Goal: Task Accomplishment & Management: Use online tool/utility

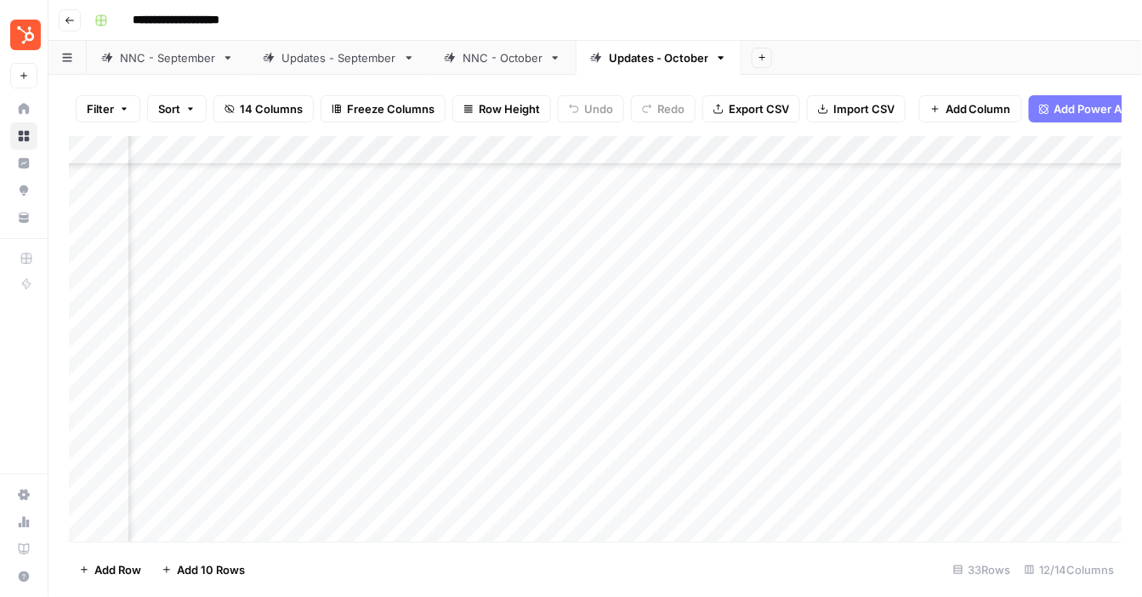
scroll to position [361, 294]
click at [677, 246] on div "Add Column" at bounding box center [595, 339] width 1053 height 406
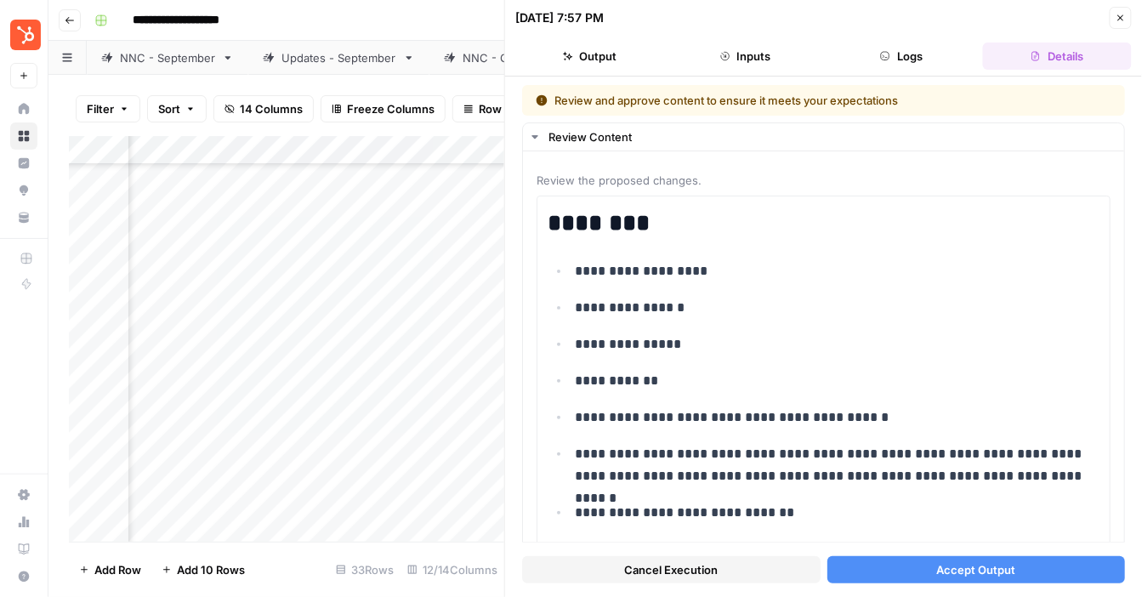
click at [959, 566] on span "Accept Output" at bounding box center [975, 569] width 79 height 17
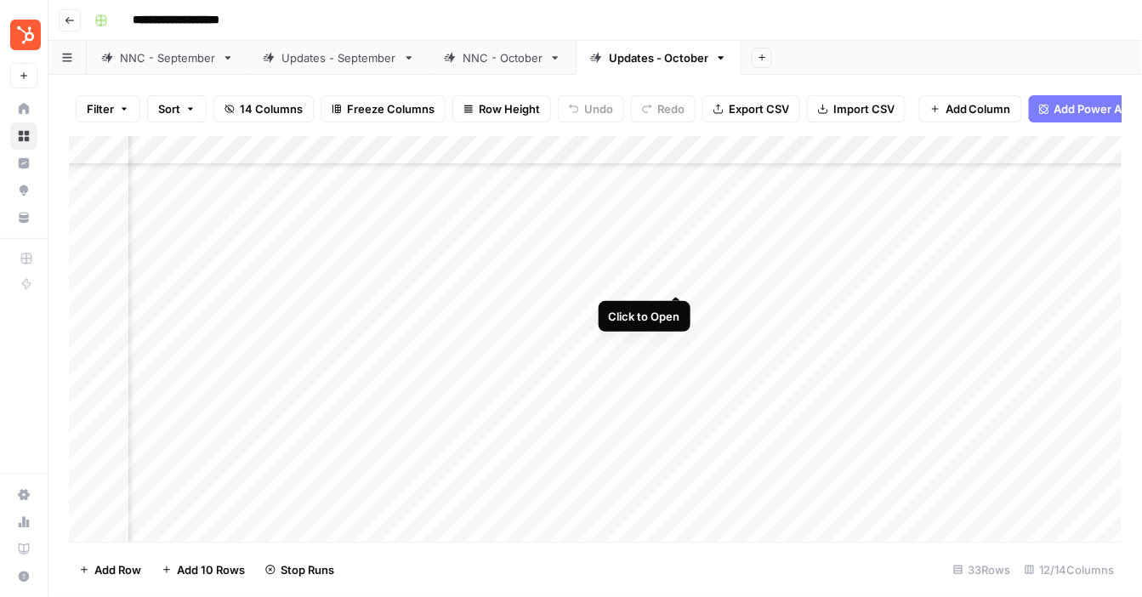
click at [678, 276] on div "Add Column" at bounding box center [595, 339] width 1053 height 406
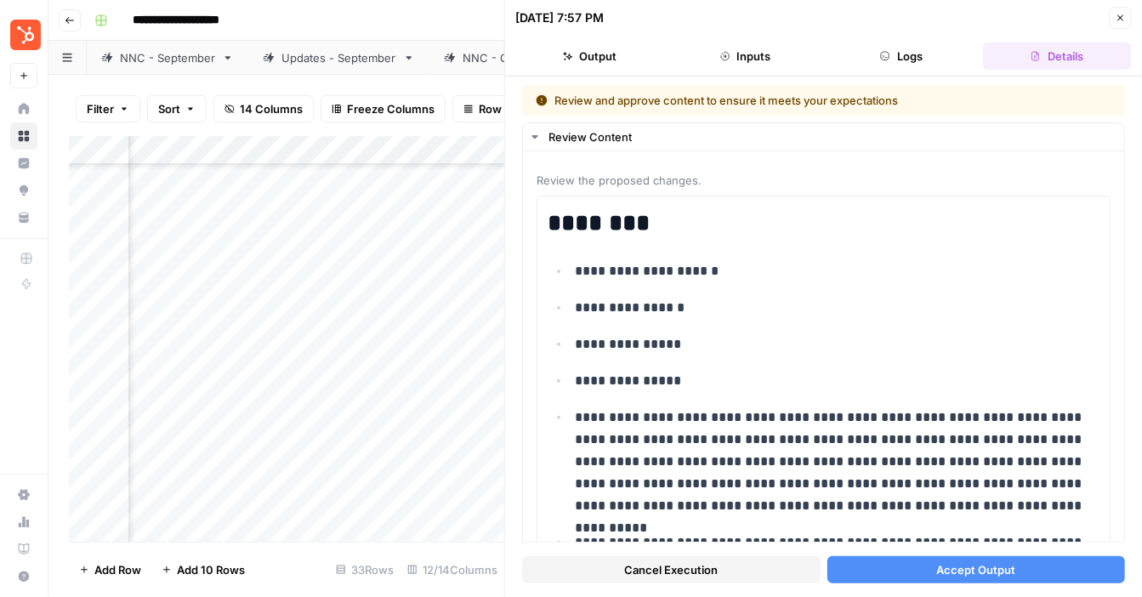
click at [968, 580] on button "Accept Output" at bounding box center [976, 569] width 298 height 27
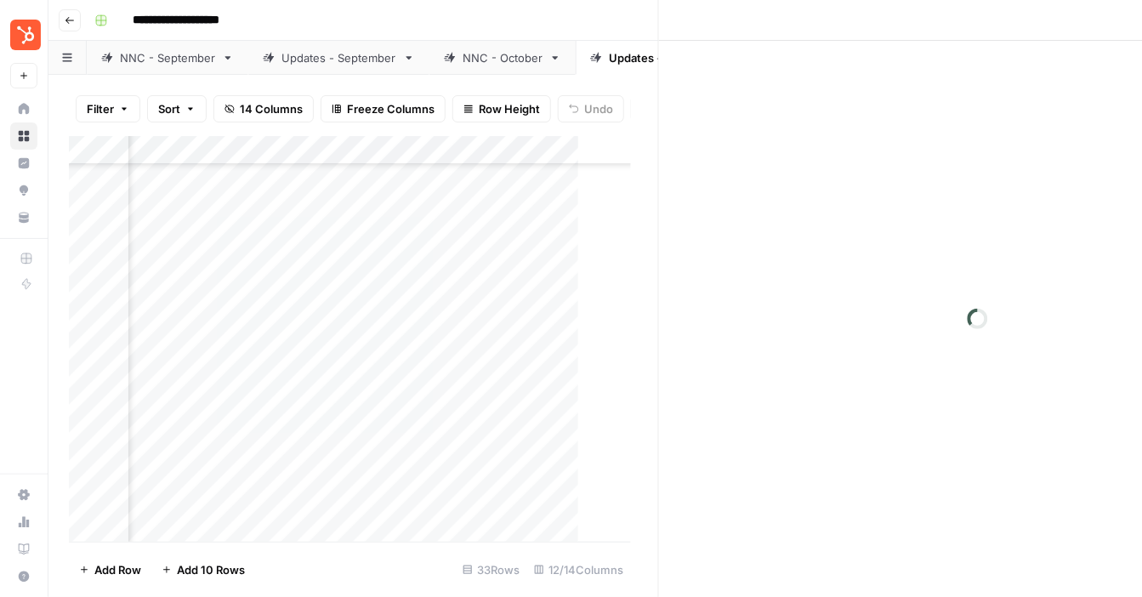
click at [969, 572] on div "Close" at bounding box center [823, 298] width 638 height 597
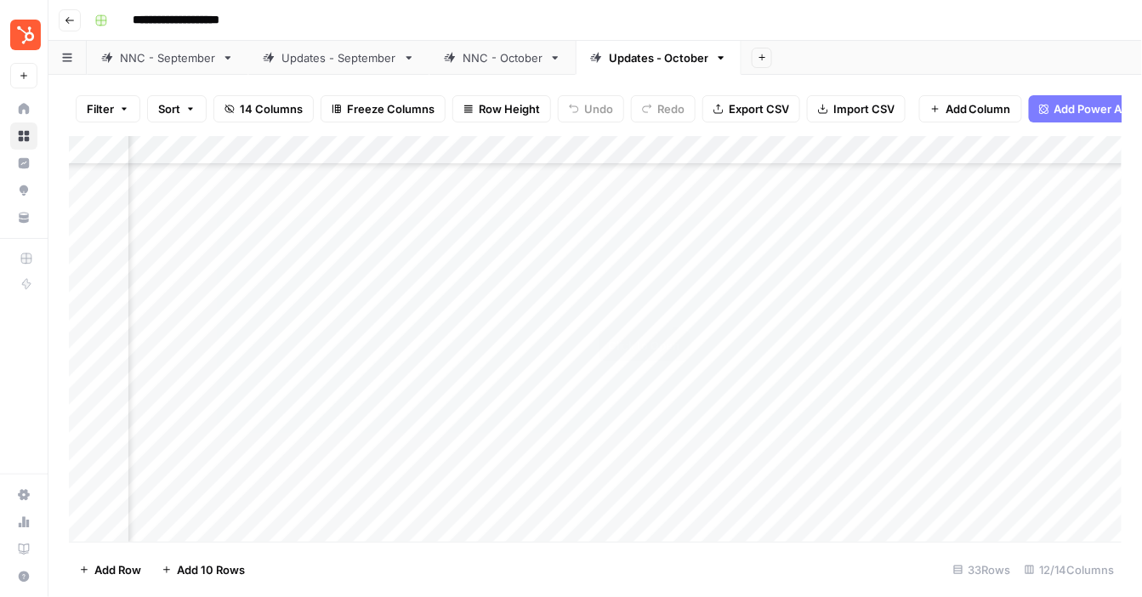
click at [676, 309] on div "Add Column" at bounding box center [595, 339] width 1053 height 406
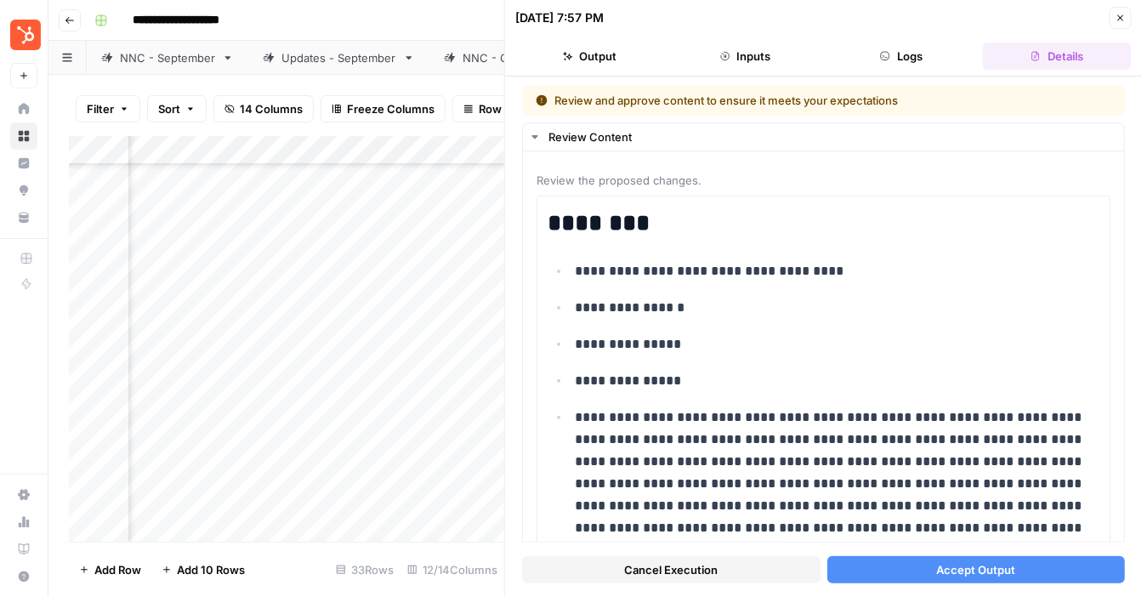
click at [958, 565] on span "Accept Output" at bounding box center [975, 569] width 79 height 17
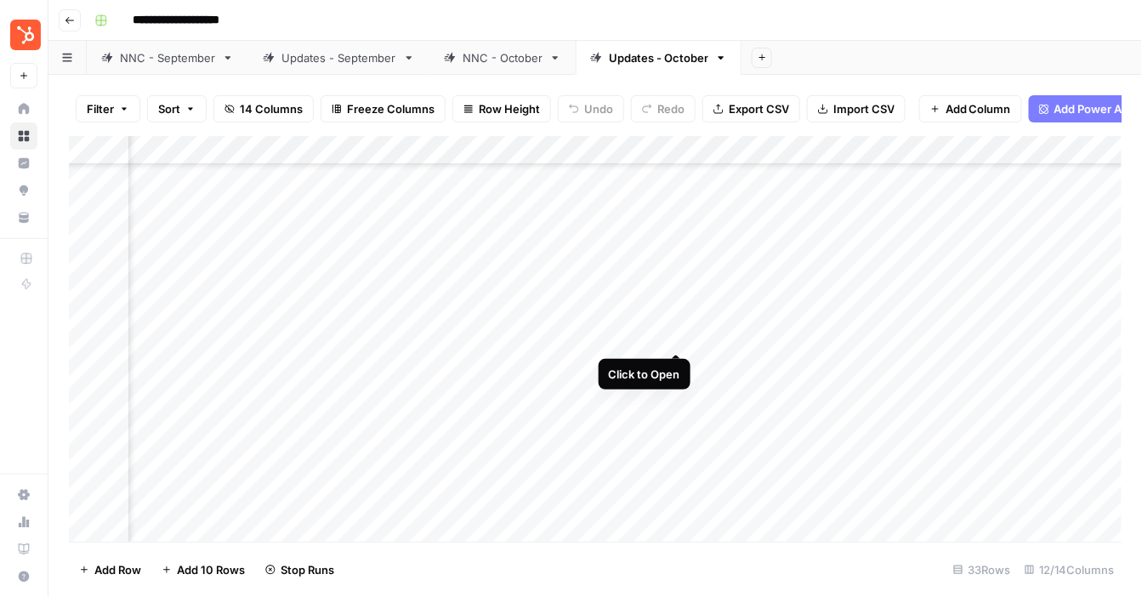
click at [676, 332] on div "Add Column" at bounding box center [595, 339] width 1053 height 406
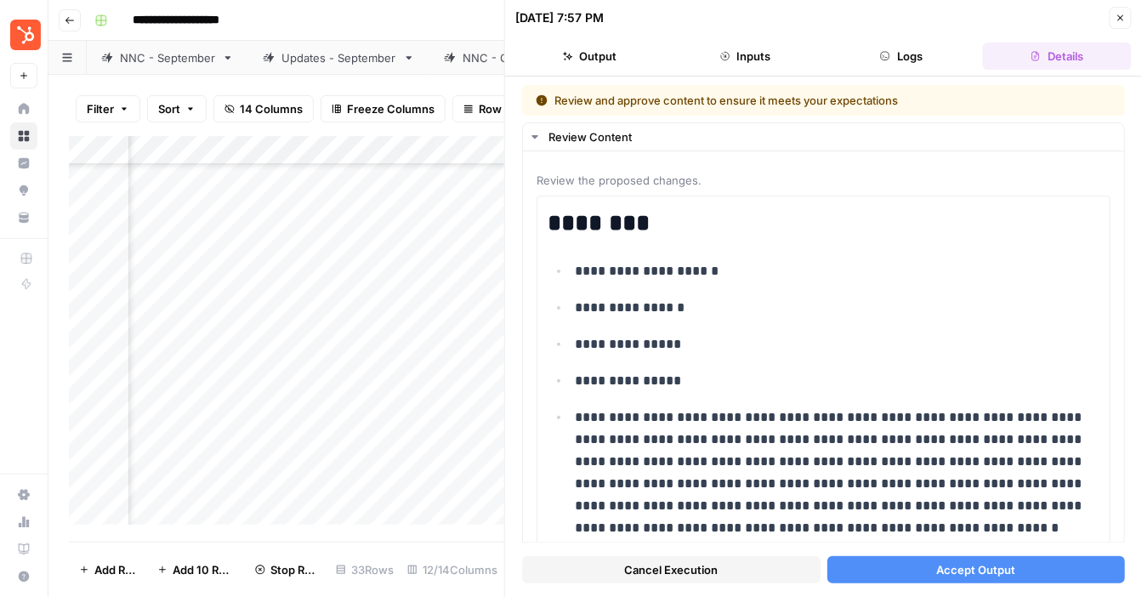
click at [954, 562] on span "Accept Output" at bounding box center [975, 569] width 79 height 17
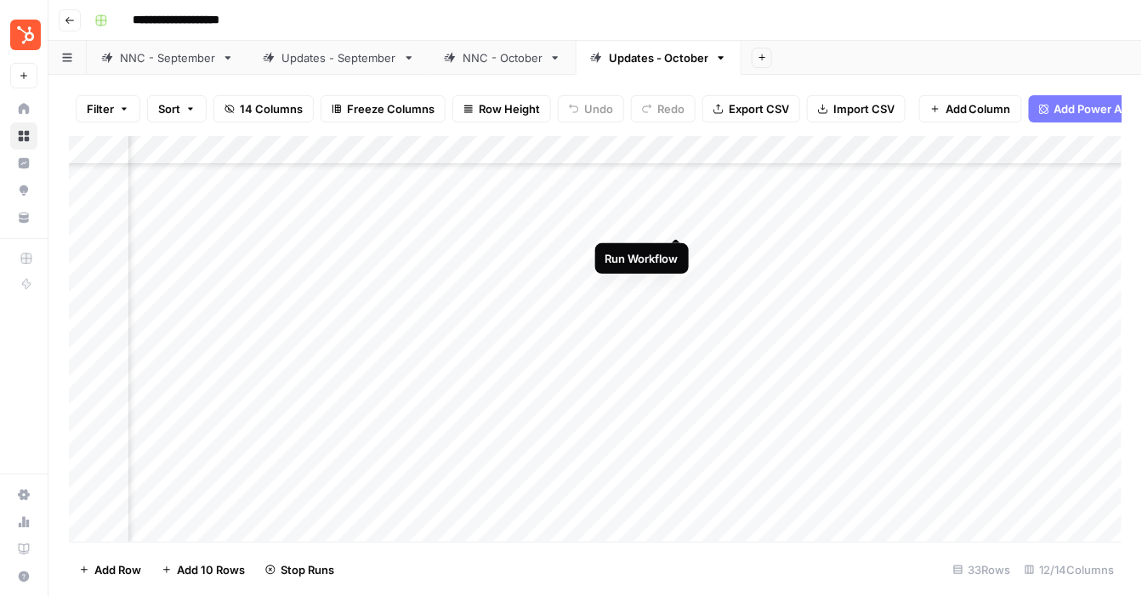
click at [671, 217] on div "Add Column" at bounding box center [595, 339] width 1053 height 406
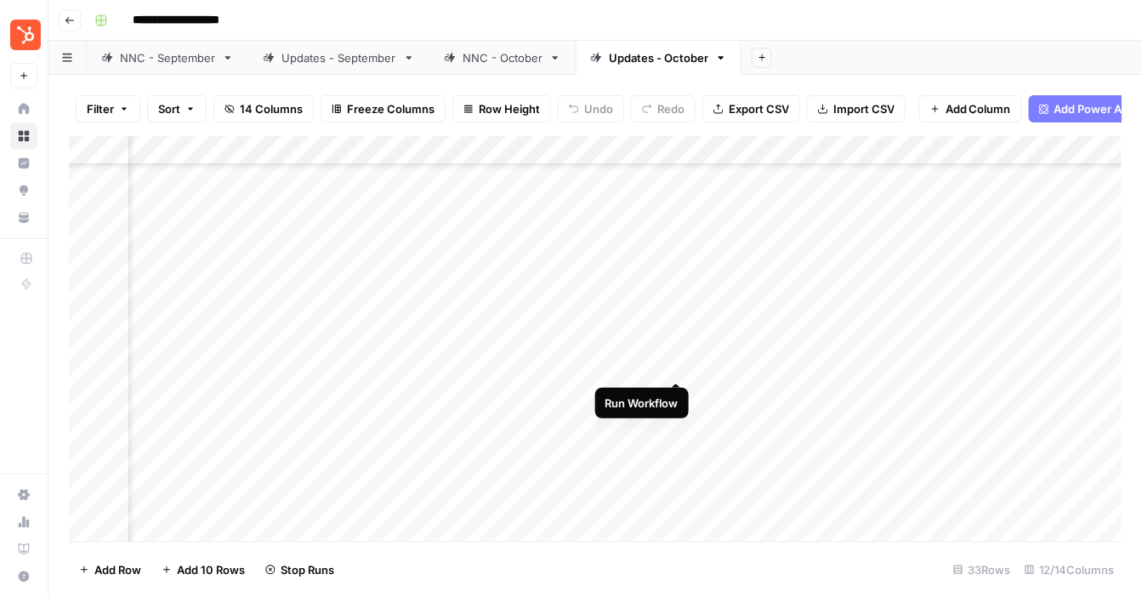
click at [677, 364] on div "Add Column" at bounding box center [595, 339] width 1053 height 406
click at [652, 236] on div "Add Column" at bounding box center [595, 339] width 1053 height 406
click at [653, 271] on div "Add Column" at bounding box center [595, 339] width 1053 height 406
click at [654, 309] on div "Add Column" at bounding box center [595, 339] width 1053 height 406
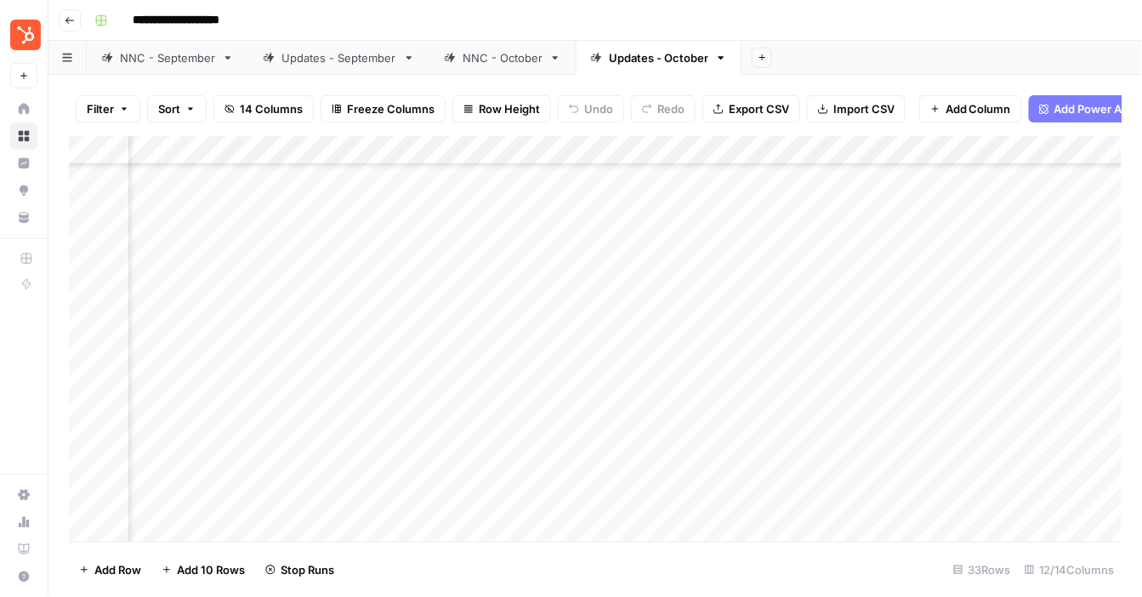
click at [655, 298] on div "Add Column" at bounding box center [595, 339] width 1053 height 406
click at [509, 46] on link "NNC - October" at bounding box center [502, 58] width 146 height 34
click at [745, 418] on div "Add Column" at bounding box center [595, 339] width 1053 height 406
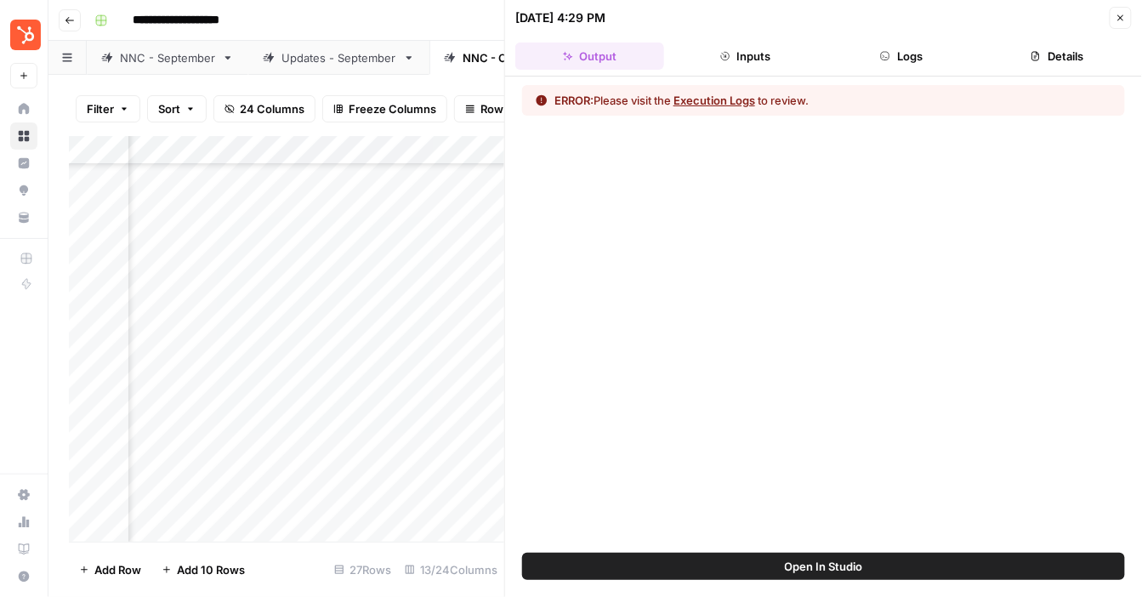
click at [732, 71] on header "[DATE] 4:29 PM Close Output Inputs Logs Details" at bounding box center [823, 38] width 637 height 77
click at [735, 59] on button "Inputs" at bounding box center [745, 56] width 149 height 27
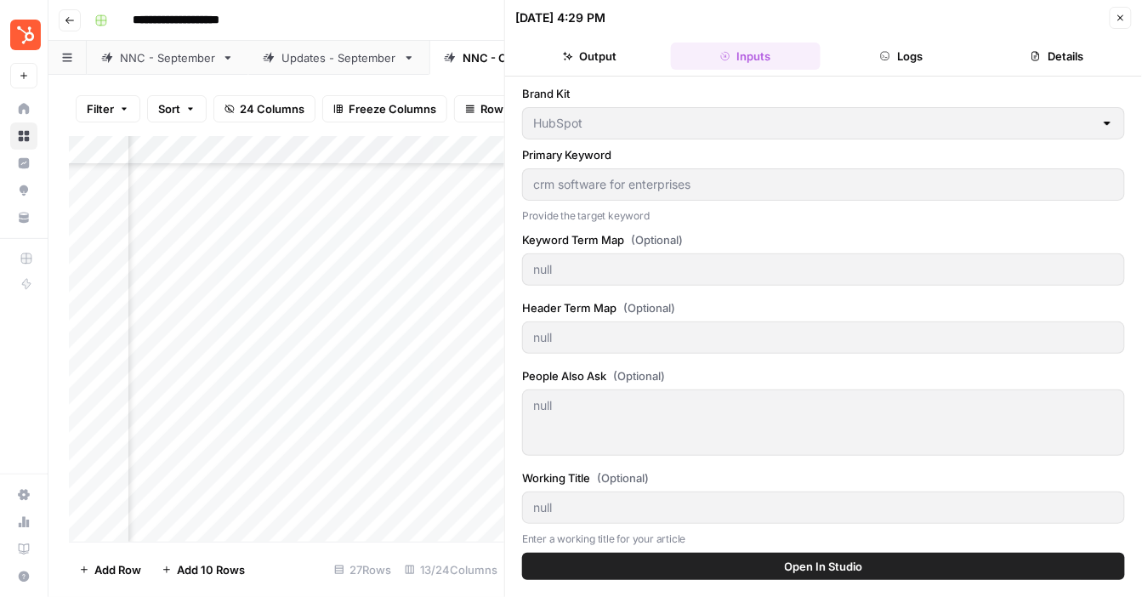
click at [893, 49] on button "Logs" at bounding box center [901, 56] width 149 height 27
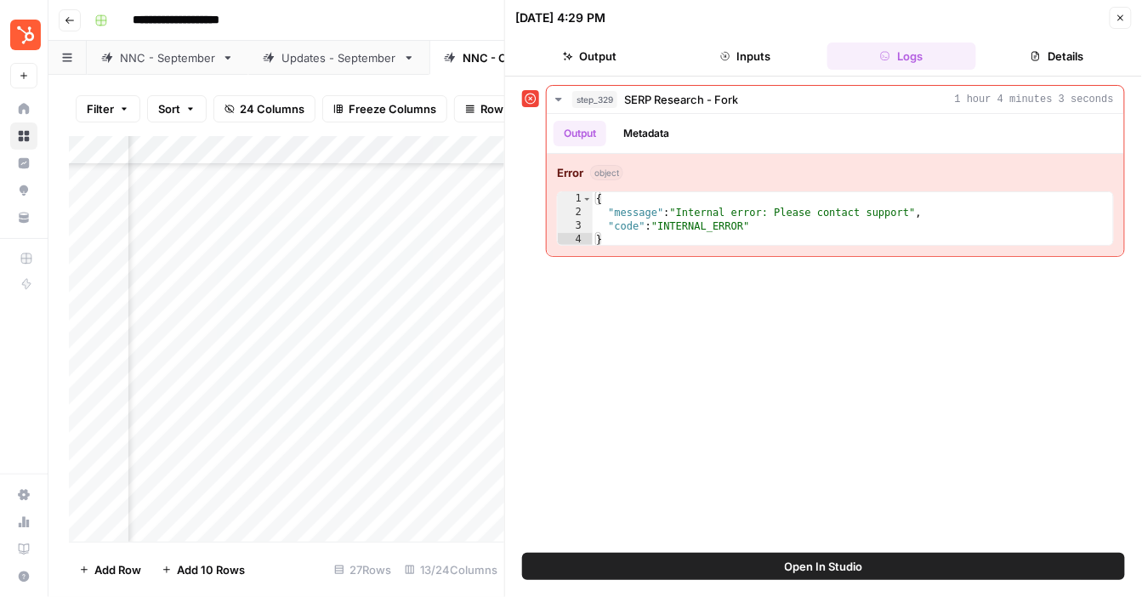
click at [1131, 20] on button "Close" at bounding box center [1121, 18] width 22 height 22
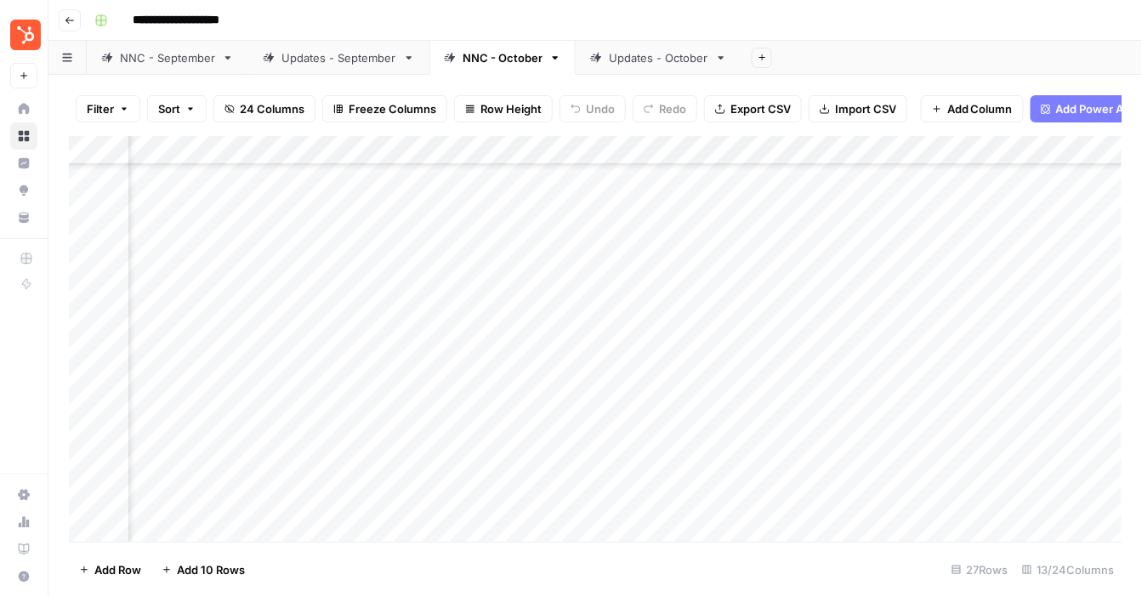
click at [609, 73] on link "Updates - October" at bounding box center [659, 58] width 166 height 34
click at [318, 272] on div "Add Column" at bounding box center [595, 339] width 1053 height 406
click at [481, 57] on div "NNC - October" at bounding box center [503, 57] width 80 height 17
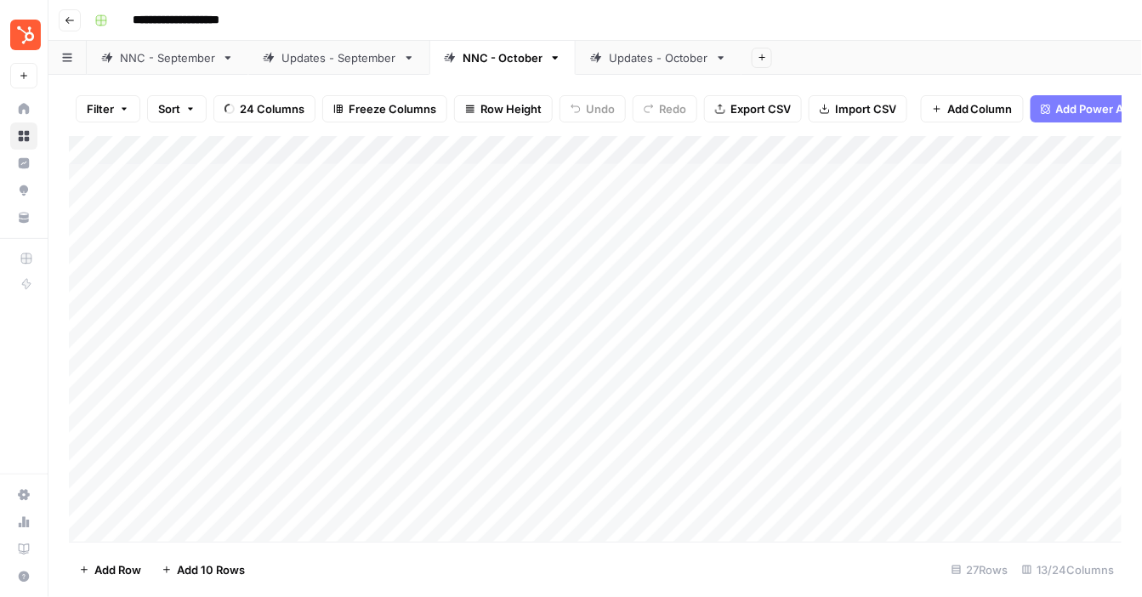
scroll to position [28, 0]
click at [101, 561] on span "Add Row" at bounding box center [117, 569] width 47 height 17
click at [523, 494] on div "Add Column" at bounding box center [595, 339] width 1053 height 406
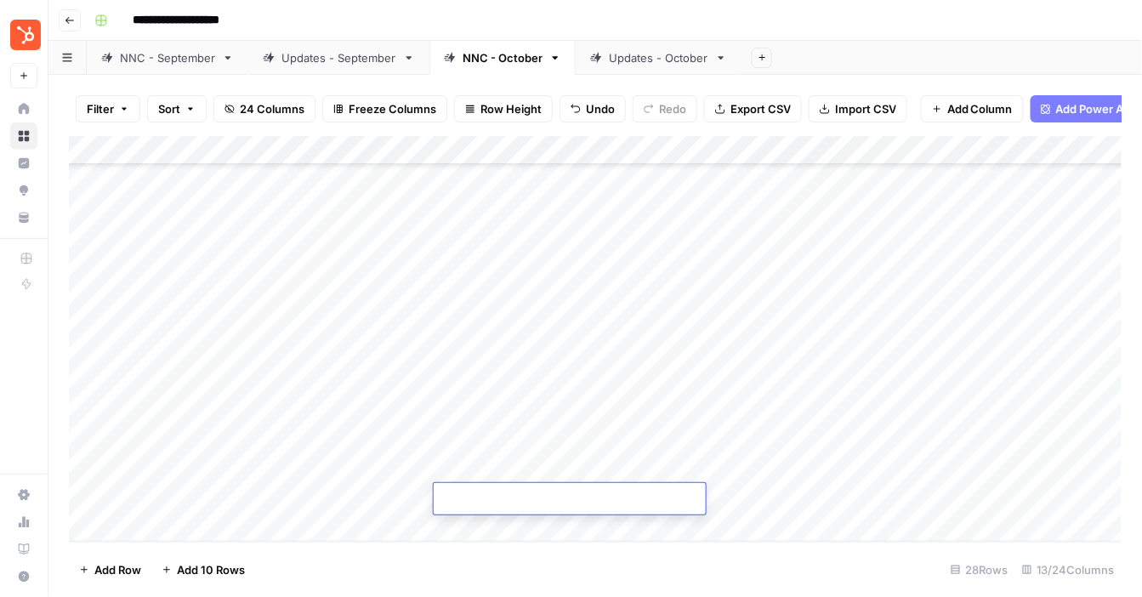
type textarea "**********"
click at [736, 497] on div "Add Column" at bounding box center [595, 339] width 1053 height 406
click at [736, 497] on textarea at bounding box center [814, 500] width 272 height 24
type textarea "**********"
click at [387, 495] on div "Add Column" at bounding box center [595, 339] width 1053 height 406
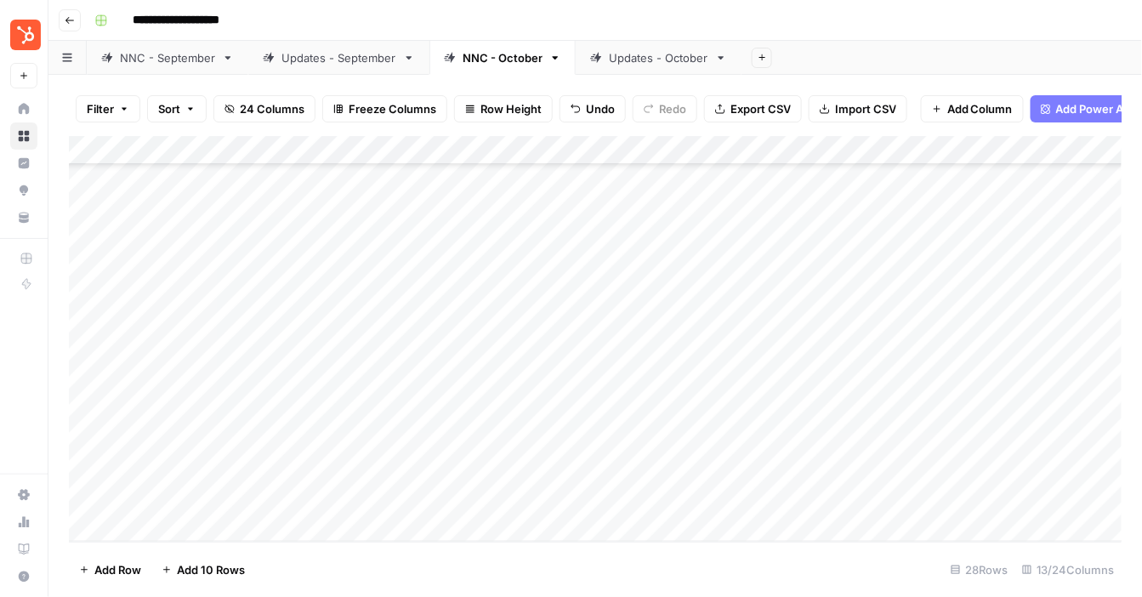
click at [387, 495] on div "Add Column" at bounding box center [595, 339] width 1053 height 406
click at [639, 53] on div "Updates - October" at bounding box center [658, 57] width 99 height 17
click at [374, 273] on div "Add Column" at bounding box center [595, 339] width 1053 height 406
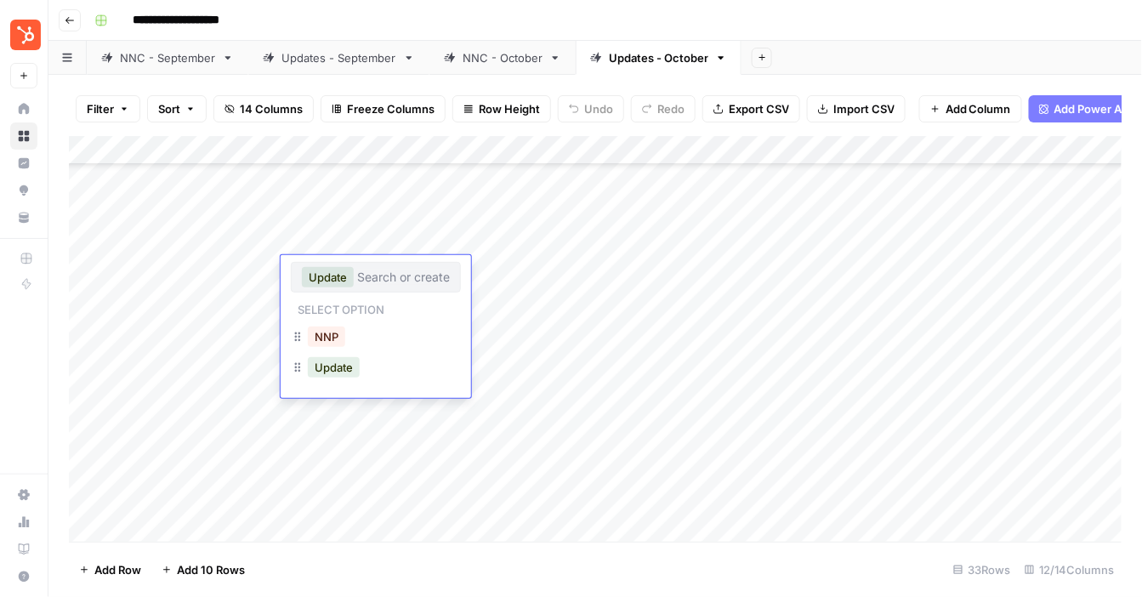
click at [348, 330] on div "NNP" at bounding box center [326, 337] width 44 height 24
click at [347, 339] on div "NNP" at bounding box center [326, 337] width 44 height 24
click at [325, 347] on div "NNP" at bounding box center [326, 337] width 44 height 24
click at [325, 336] on button "NNP" at bounding box center [326, 336] width 37 height 20
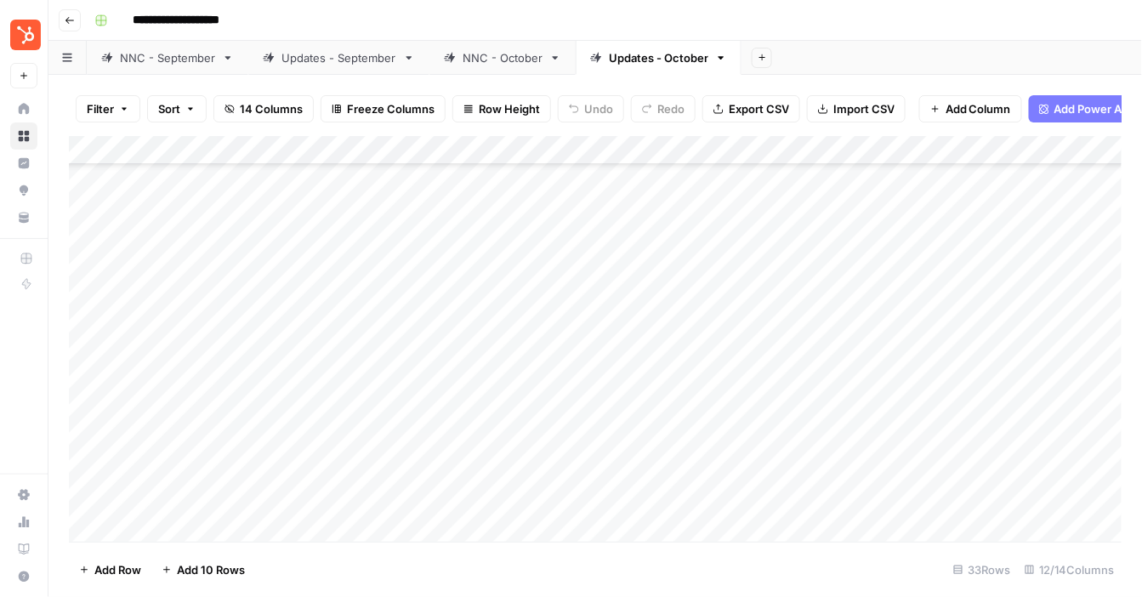
click at [555, 258] on div "Add Column" at bounding box center [595, 339] width 1053 height 406
click at [584, 271] on div "Add Column" at bounding box center [595, 339] width 1053 height 406
click at [344, 271] on div "Add Column" at bounding box center [595, 339] width 1053 height 406
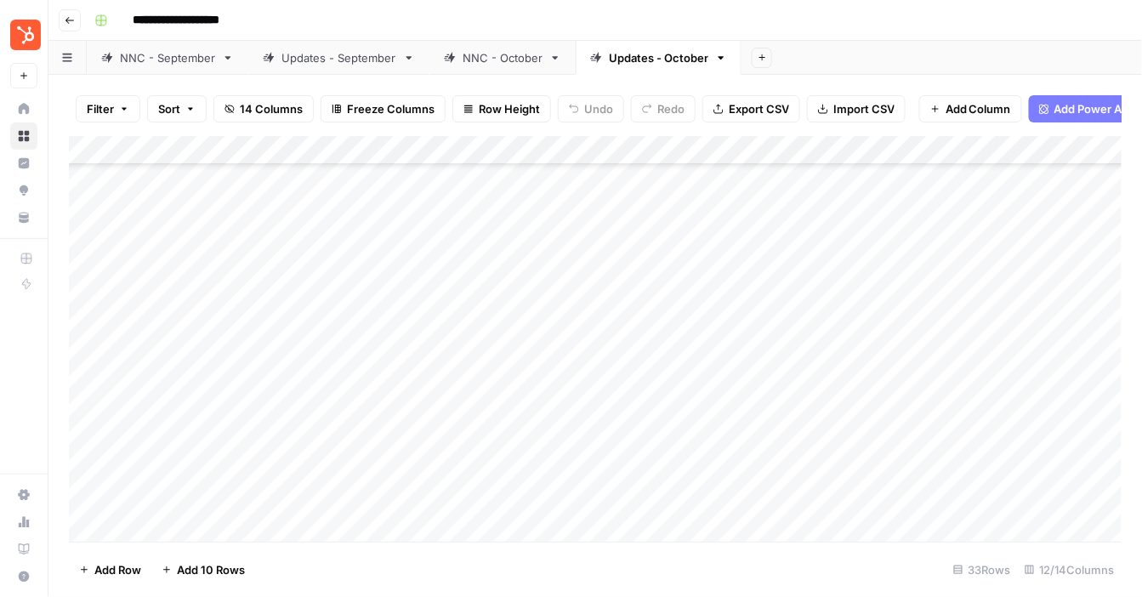
click at [88, 268] on div "Add Column" at bounding box center [595, 339] width 1053 height 406
click at [101, 574] on span "Delete 1 Row" at bounding box center [113, 569] width 68 height 17
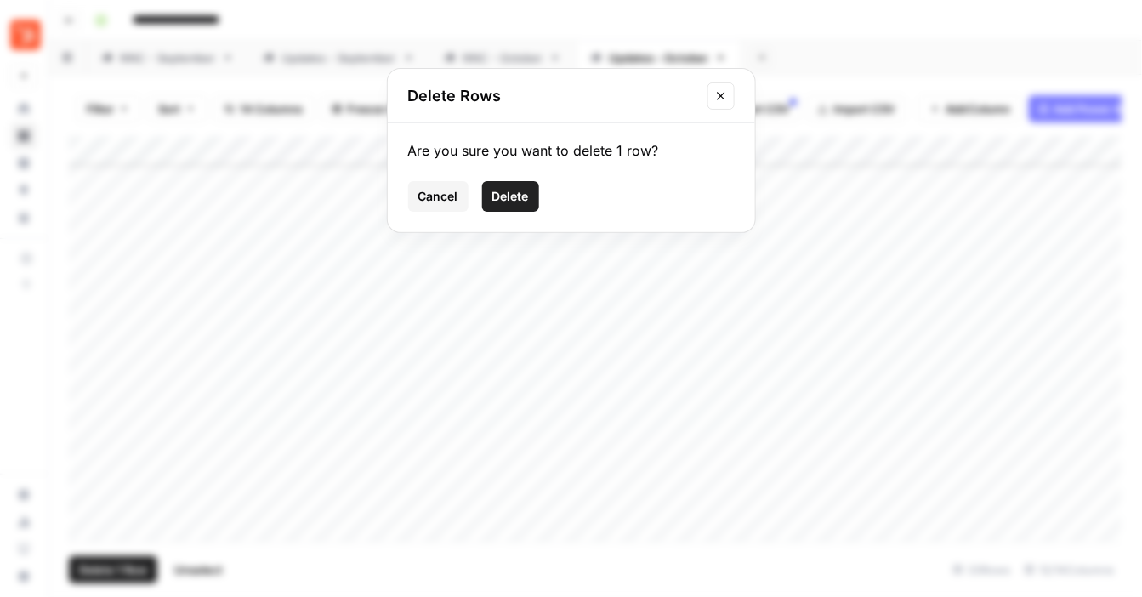
click at [510, 196] on span "Delete" at bounding box center [510, 196] width 37 height 17
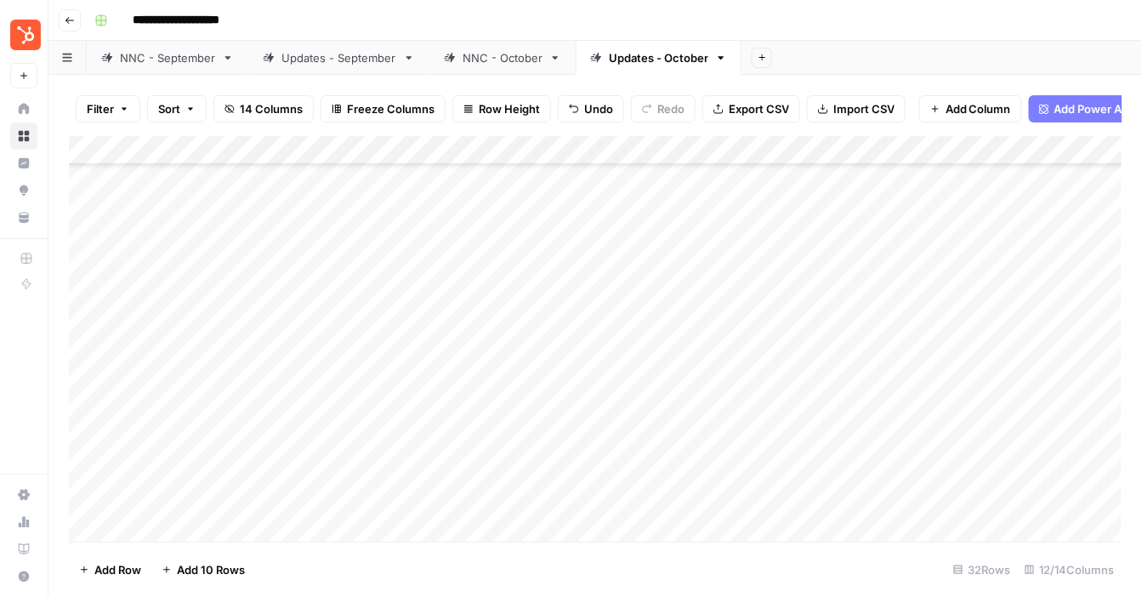
click at [472, 57] on div "NNC - October" at bounding box center [503, 57] width 80 height 17
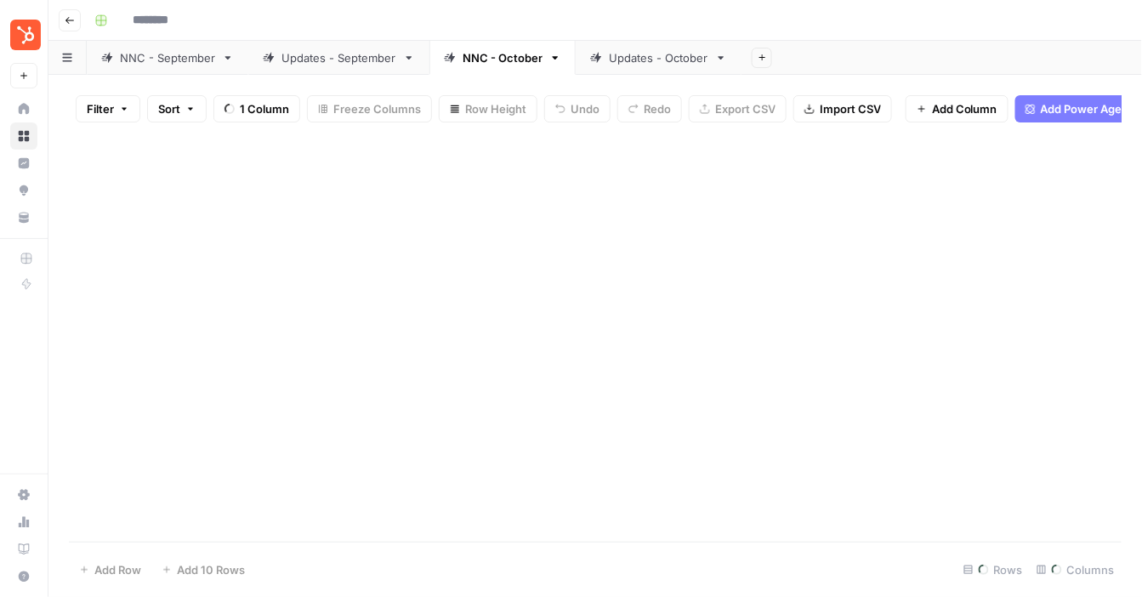
type input "**********"
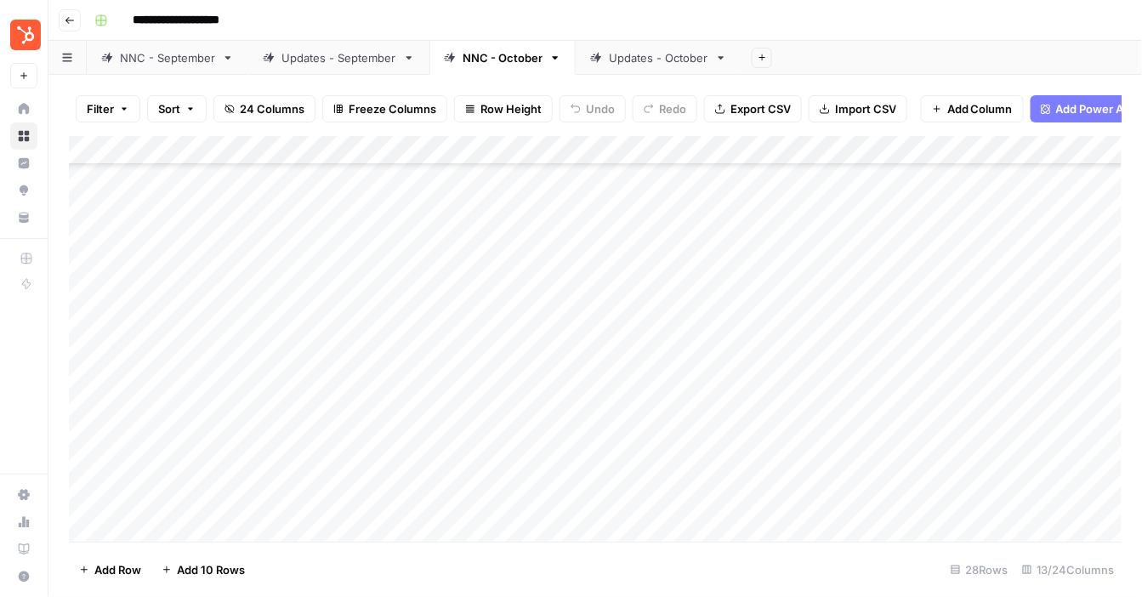
scroll to position [460, 0]
click at [367, 499] on div "Add Column" at bounding box center [595, 339] width 1053 height 406
click at [324, 565] on button "NNP" at bounding box center [326, 564] width 37 height 20
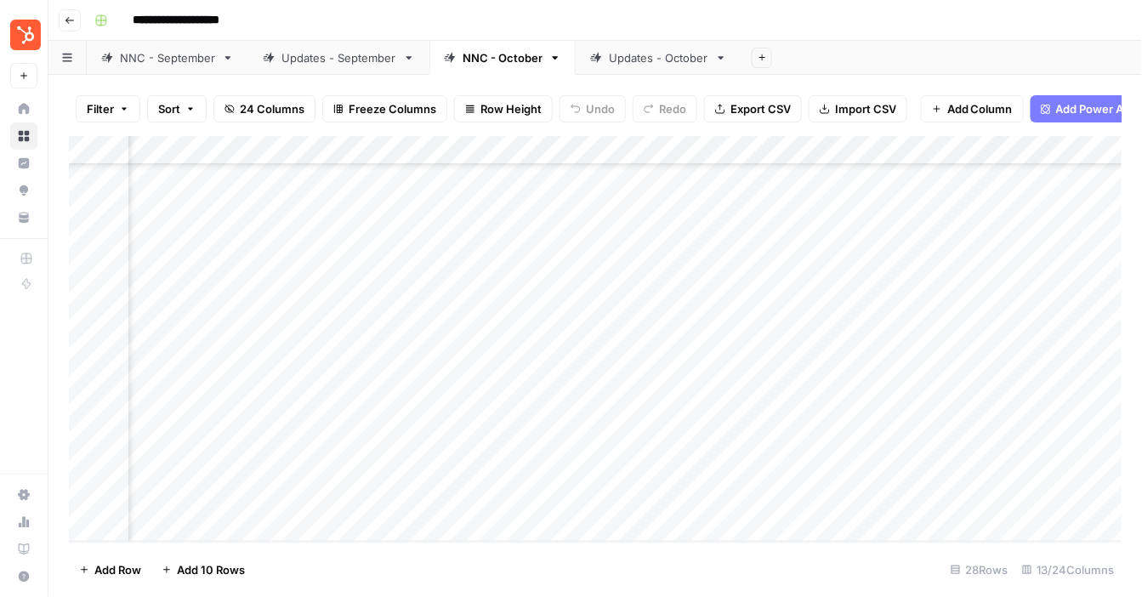
click at [758, 493] on div "Add Column" at bounding box center [595, 339] width 1053 height 406
click at [654, 56] on div "Updates - October" at bounding box center [658, 57] width 99 height 17
click at [661, 271] on div "Add Column" at bounding box center [595, 339] width 1053 height 406
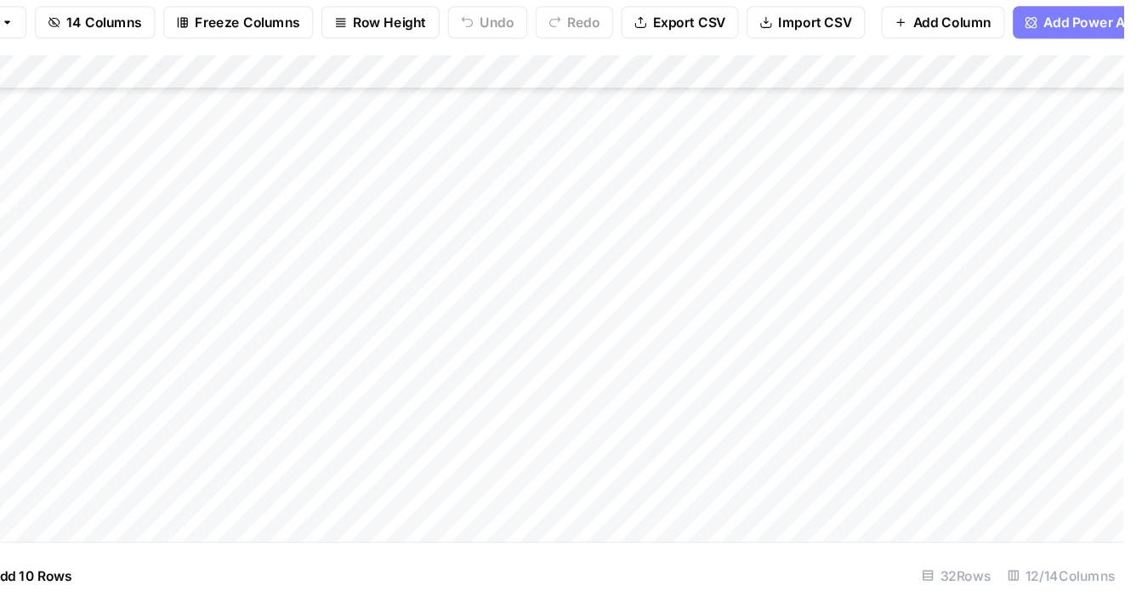
click at [735, 315] on div "Add Column" at bounding box center [595, 339] width 1053 height 406
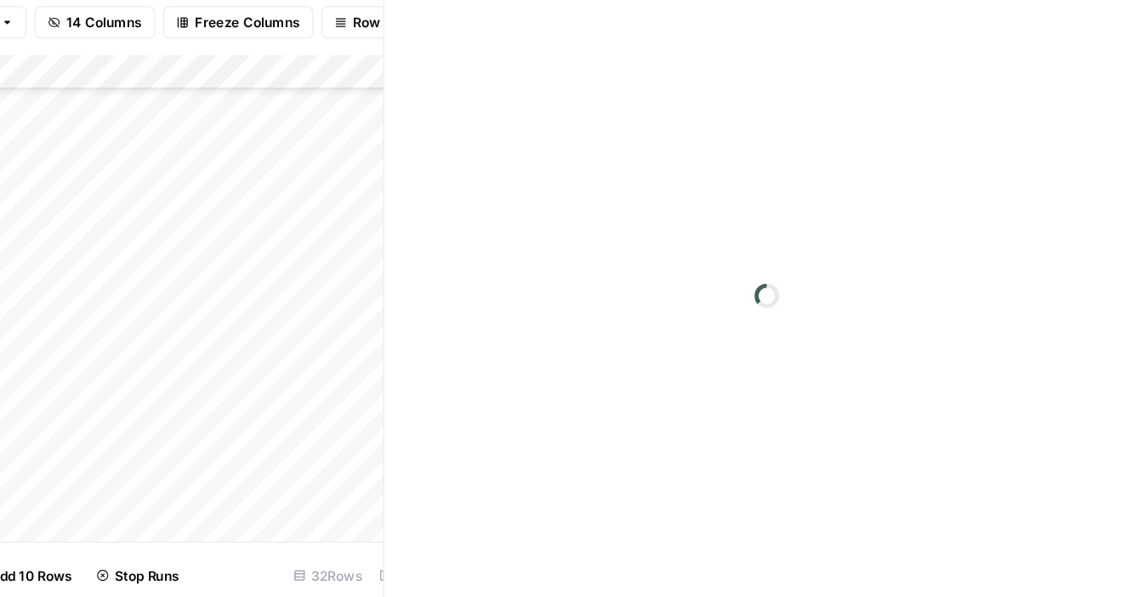
click at [735, 315] on div at bounding box center [808, 325] width 156 height 31
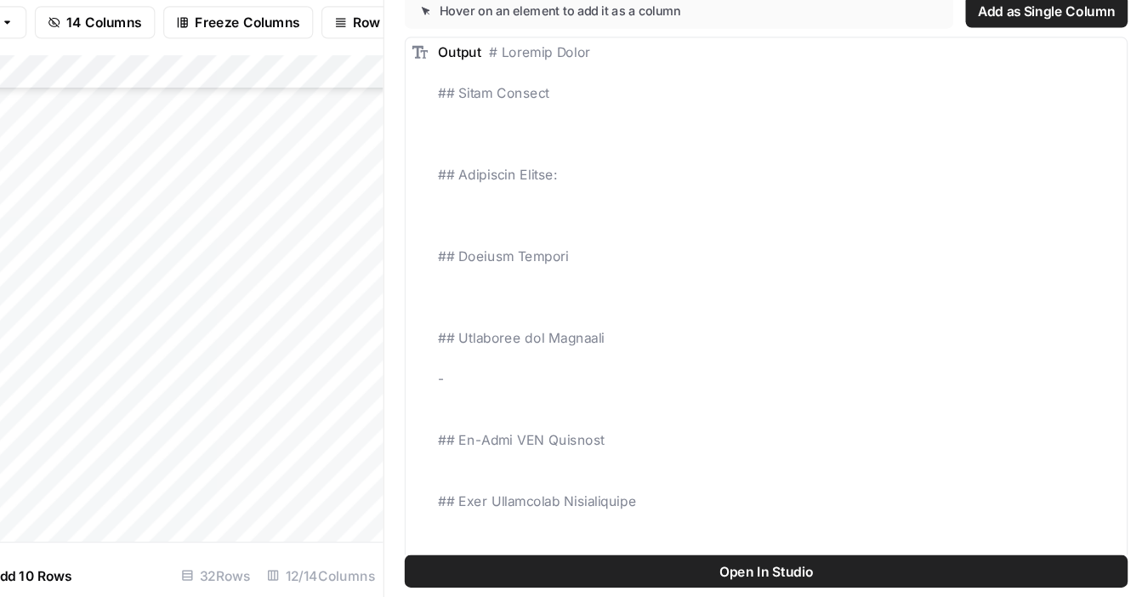
click at [735, 315] on div at bounding box center [808, 325] width 156 height 31
click at [457, 373] on div "Add Column" at bounding box center [287, 339] width 436 height 406
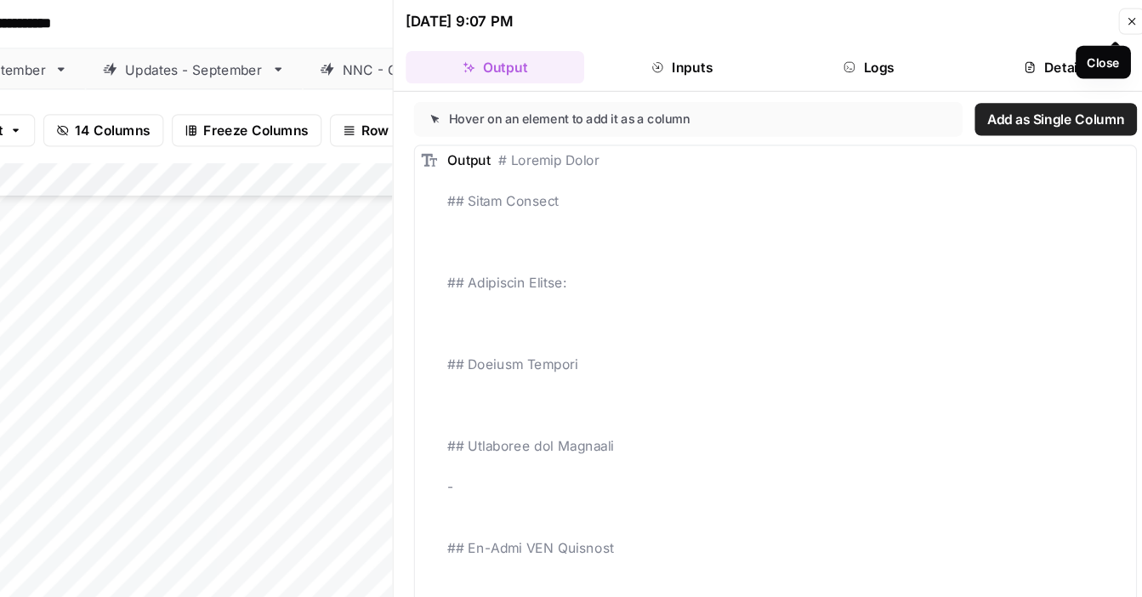
click at [1120, 17] on icon "button" at bounding box center [1121, 18] width 10 height 10
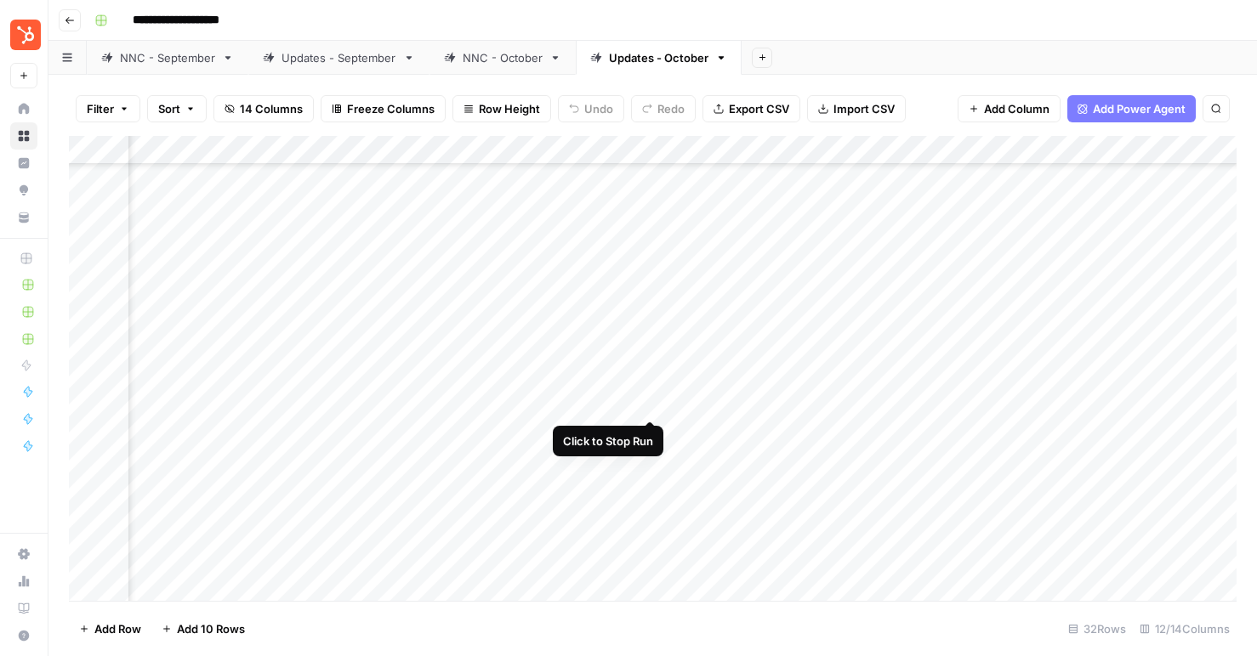
scroll to position [433, 321]
click at [649, 261] on div "Add Column" at bounding box center [652, 368] width 1167 height 465
click at [661, 338] on div "Add Column" at bounding box center [652, 368] width 1167 height 465
click at [665, 355] on div "Add Column" at bounding box center [652, 368] width 1167 height 465
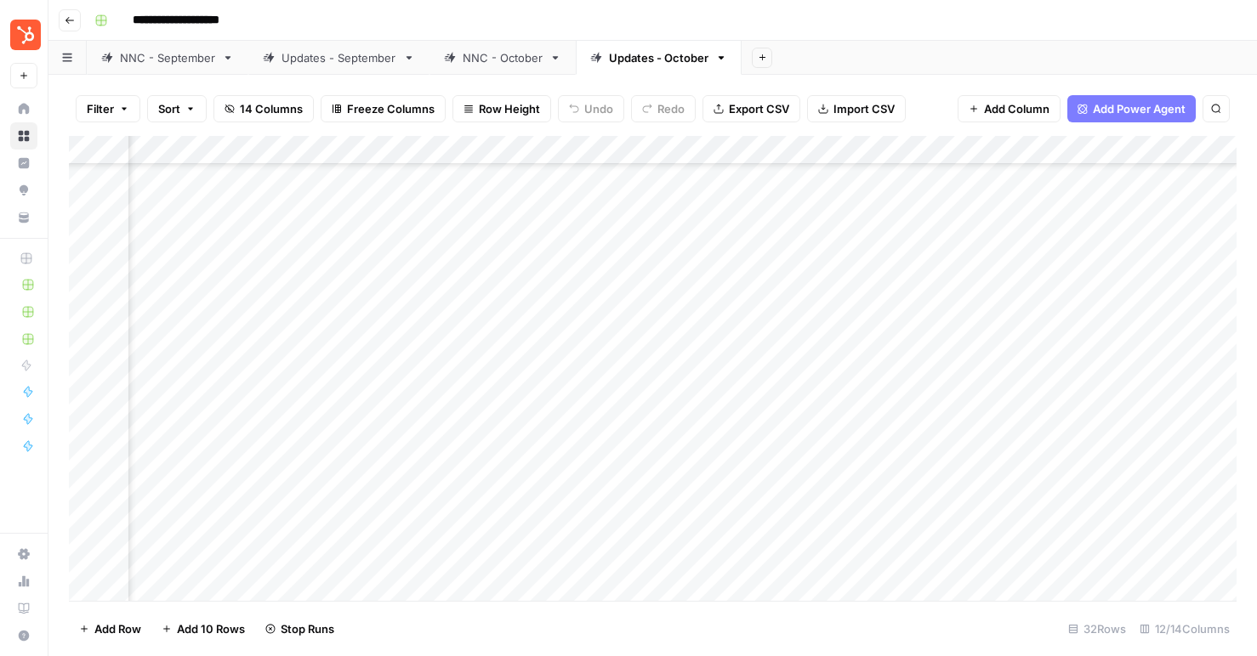
click at [669, 382] on div "Add Column" at bounding box center [652, 368] width 1167 height 465
click at [669, 412] on div "Add Column" at bounding box center [652, 368] width 1167 height 465
click at [490, 59] on div "NNC - October" at bounding box center [503, 57] width 80 height 17
click at [560, 559] on div "Add Column" at bounding box center [652, 368] width 1167 height 465
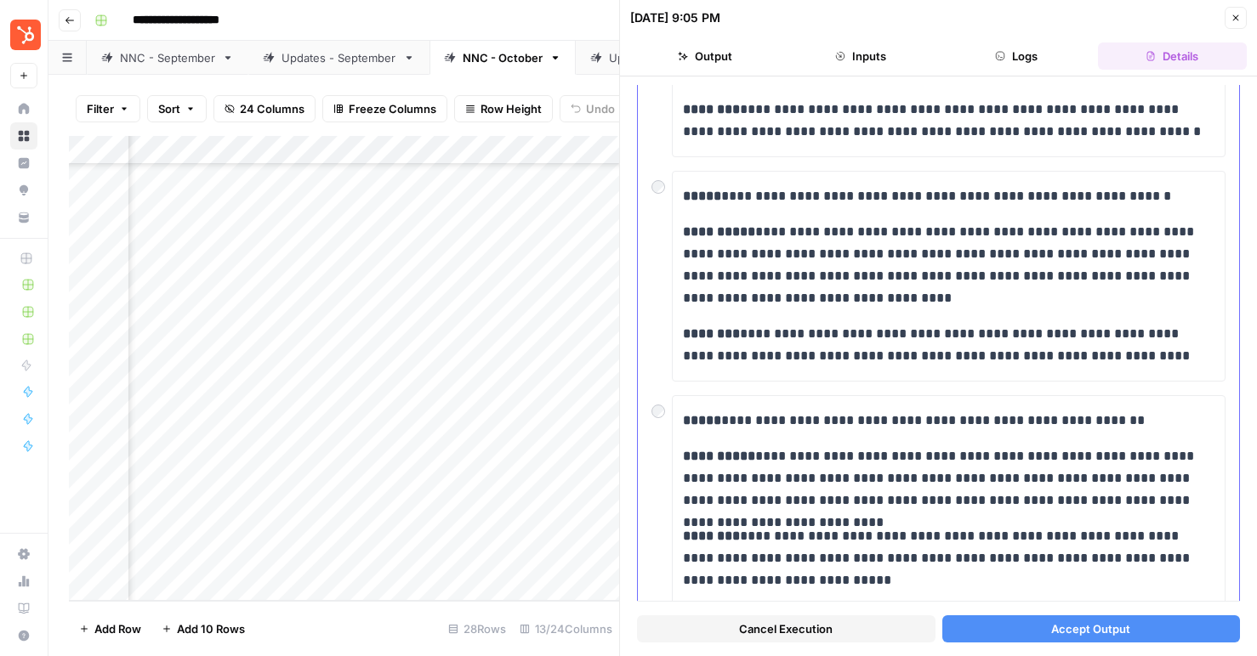
scroll to position [770, 0]
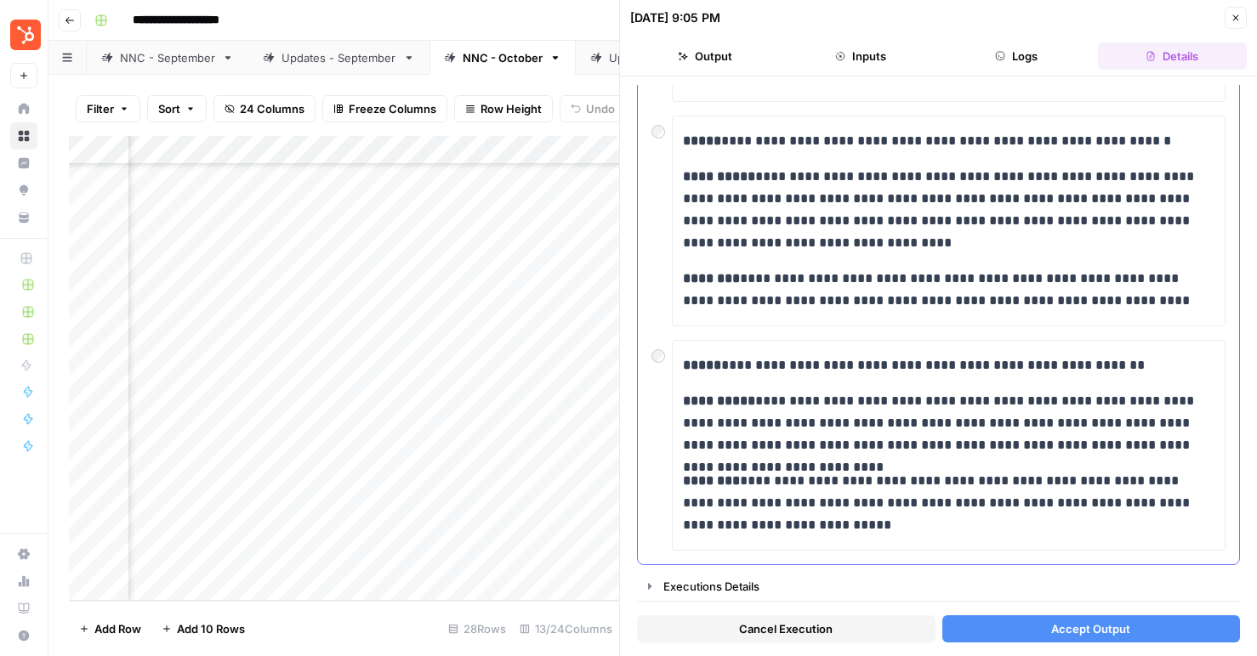
click at [653, 365] on div "**********" at bounding box center [938, 445] width 574 height 211
drag, startPoint x: 985, startPoint y: 503, endPoint x: 822, endPoint y: 501, distance: 163.3
click at [823, 501] on p "**********" at bounding box center [948, 503] width 531 height 66
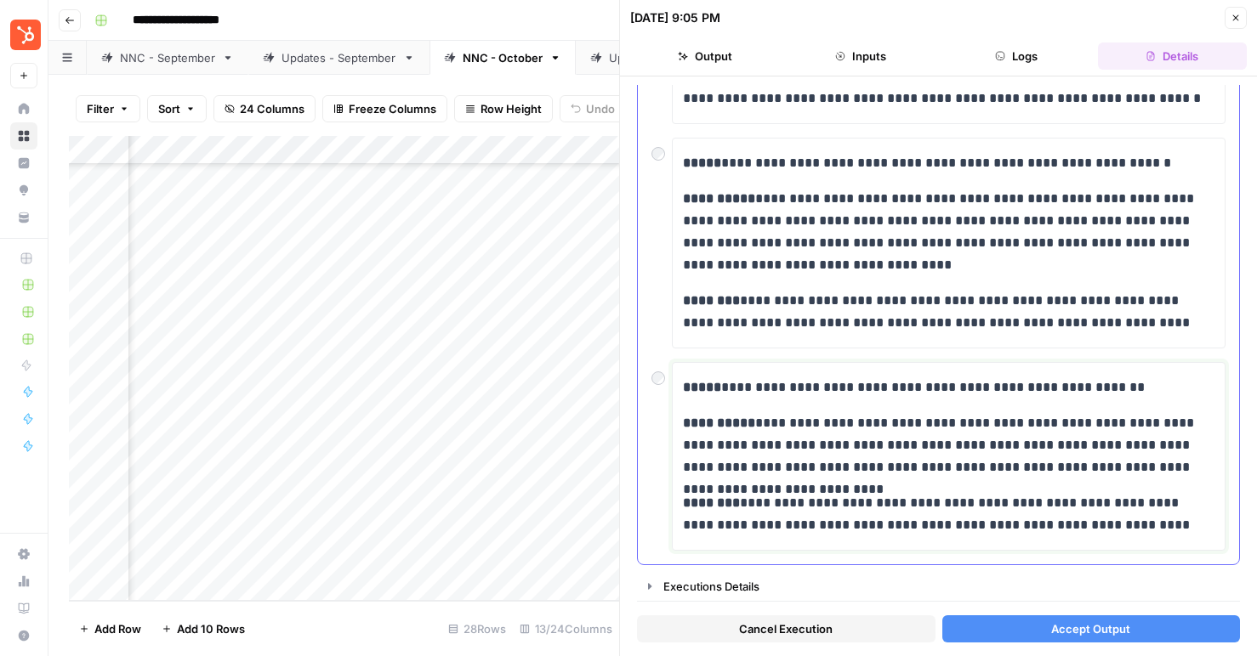
scroll to position [748, 0]
drag, startPoint x: 826, startPoint y: 525, endPoint x: 1159, endPoint y: 531, distance: 333.3
click at [1141, 531] on p "**********" at bounding box center [948, 514] width 531 height 44
click at [1052, 596] on span "Accept Output" at bounding box center [1090, 629] width 79 height 17
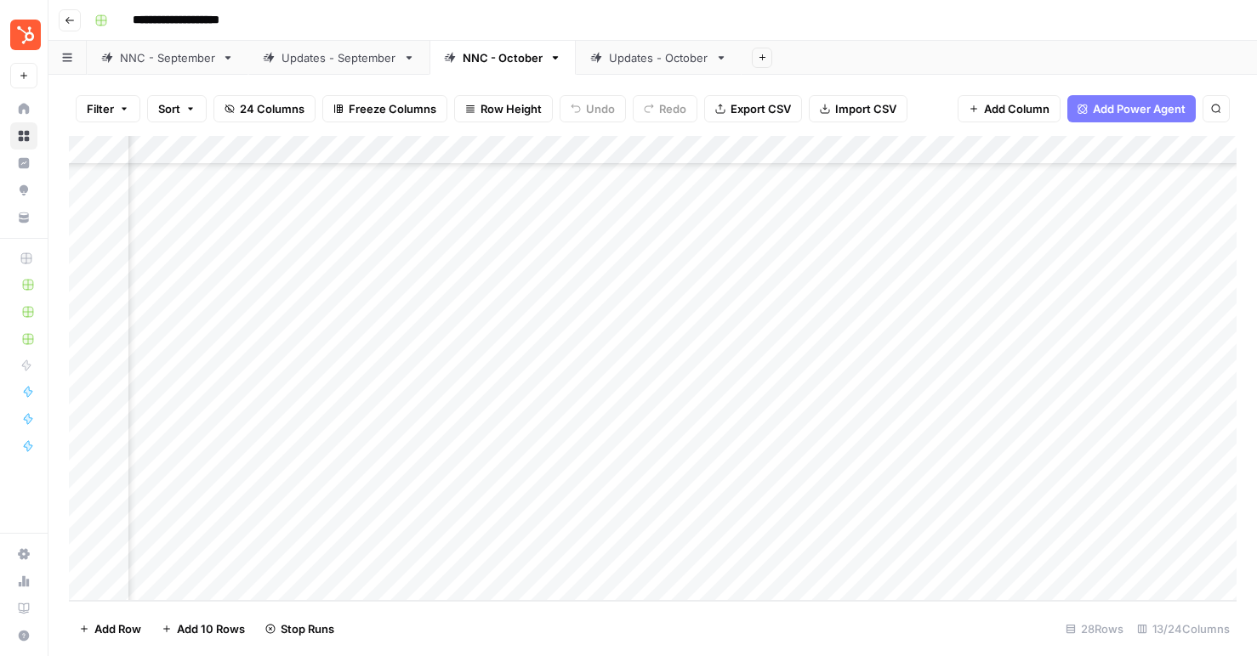
click at [650, 60] on div "Updates - October" at bounding box center [658, 57] width 99 height 17
click at [794, 287] on div "Add Column" at bounding box center [652, 368] width 1167 height 465
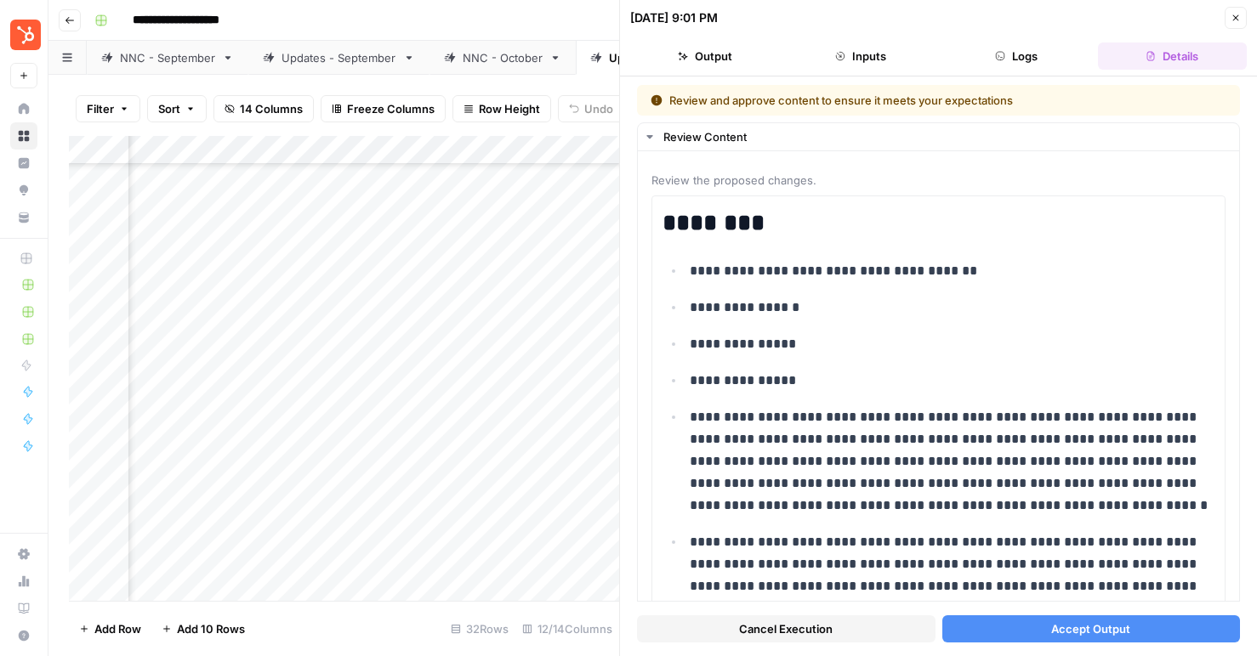
click at [1051, 596] on button "Accept Output" at bounding box center [1091, 629] width 298 height 27
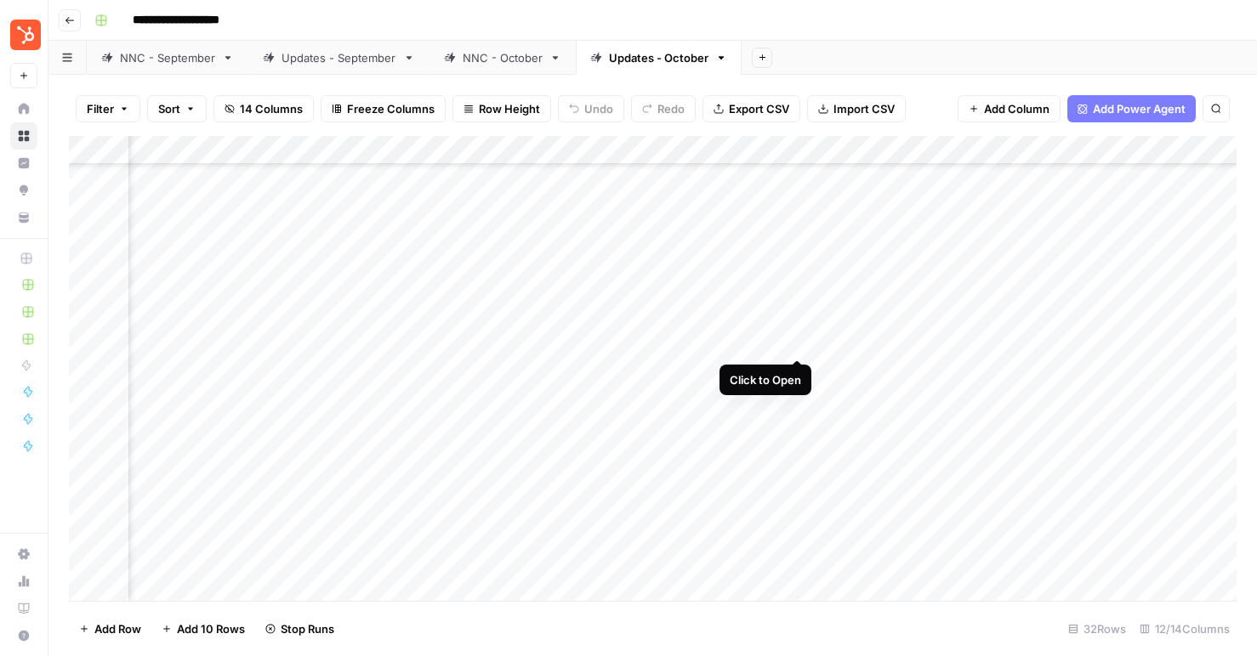
click at [797, 339] on div "Add Column" at bounding box center [652, 368] width 1167 height 465
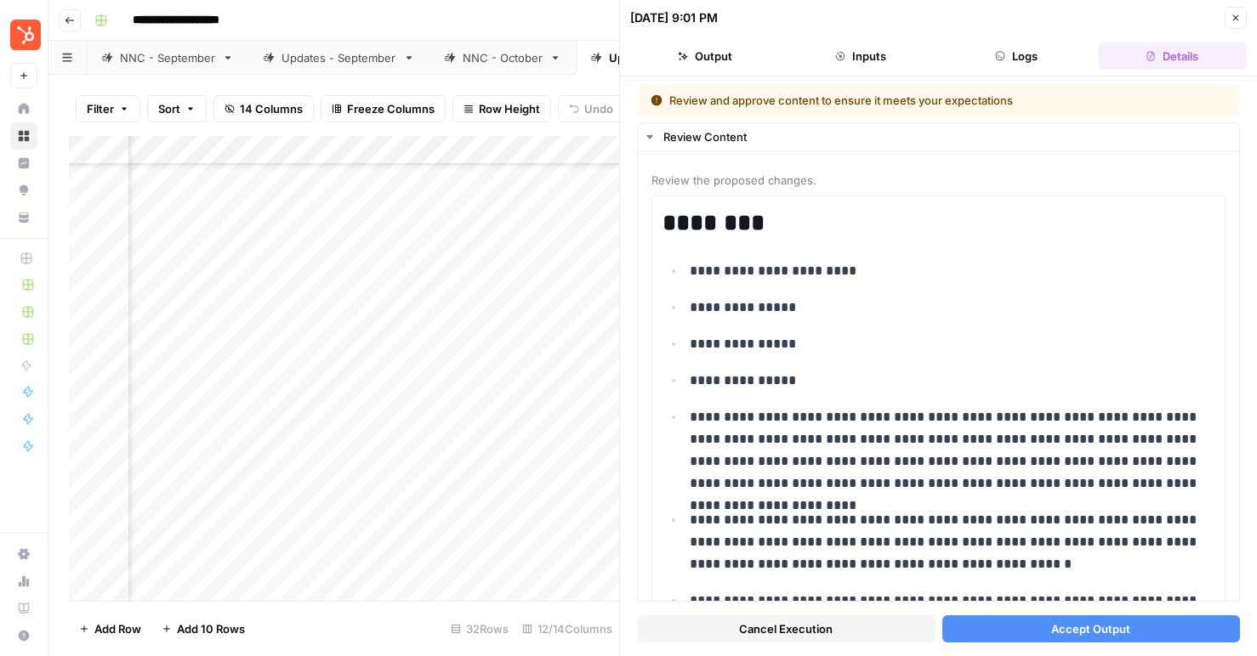
click at [1062, 596] on span "Accept Output" at bounding box center [1090, 629] width 79 height 17
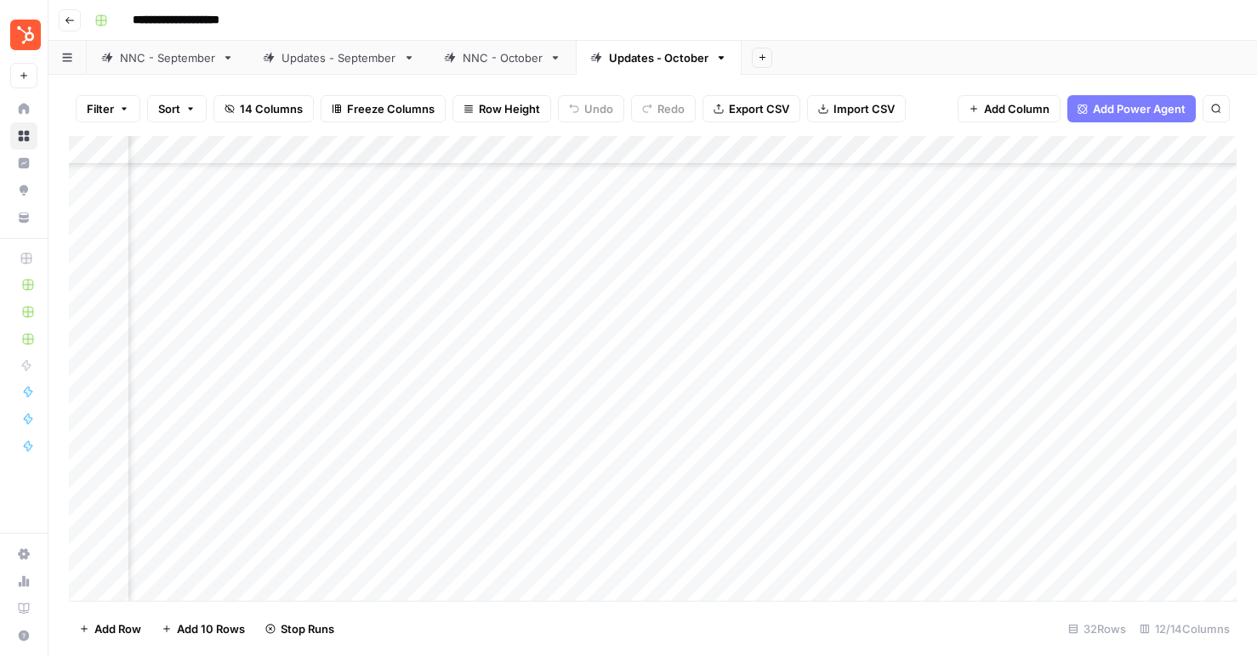
click at [798, 371] on div "Add Column" at bounding box center [652, 368] width 1167 height 465
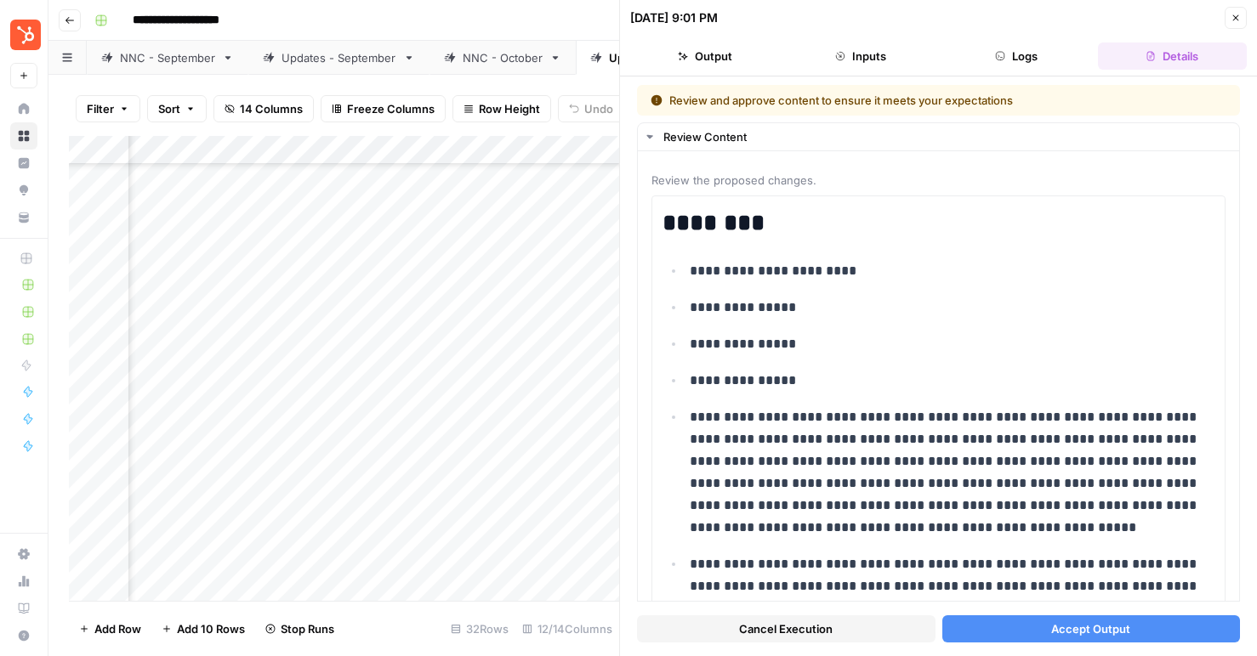
click at [1089, 596] on span "Accept Output" at bounding box center [1090, 629] width 79 height 17
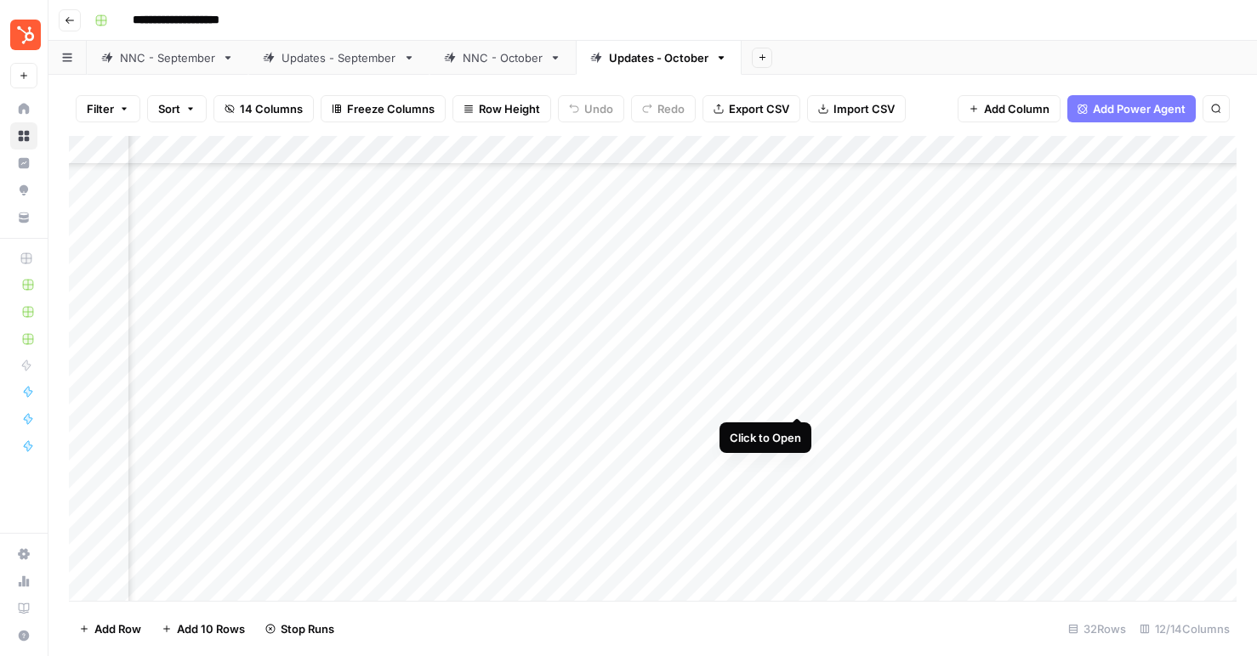
click at [798, 396] on div "Add Column" at bounding box center [652, 368] width 1167 height 465
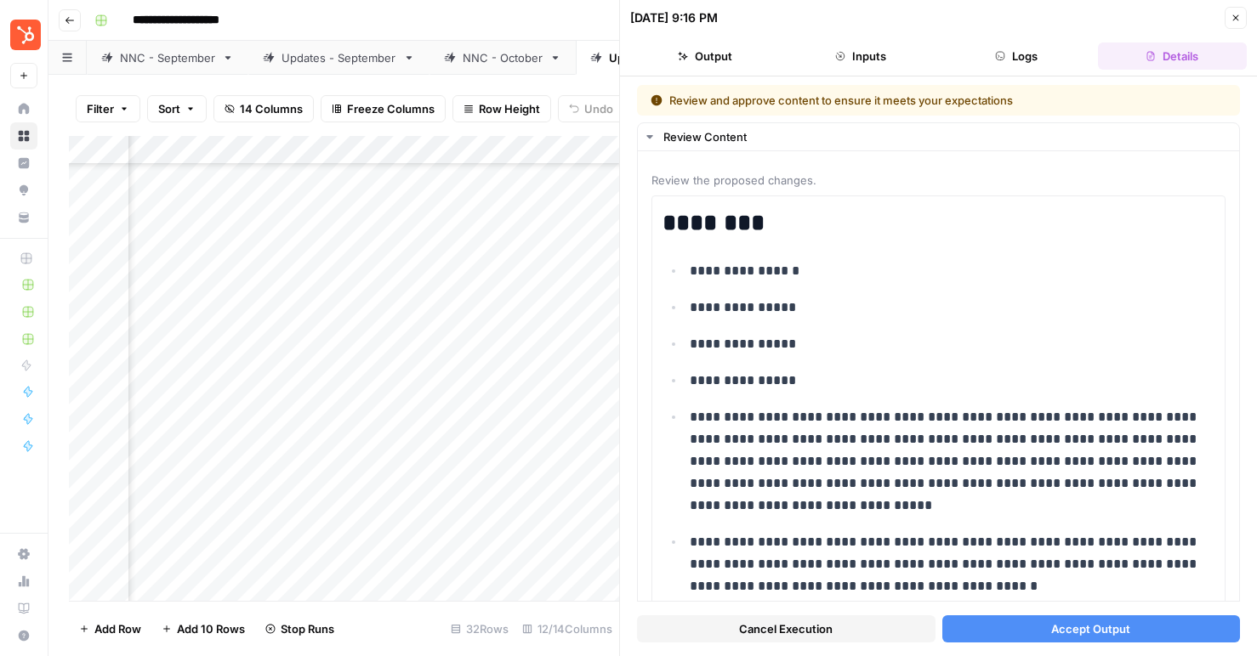
click at [1058, 596] on span "Accept Output" at bounding box center [1090, 629] width 79 height 17
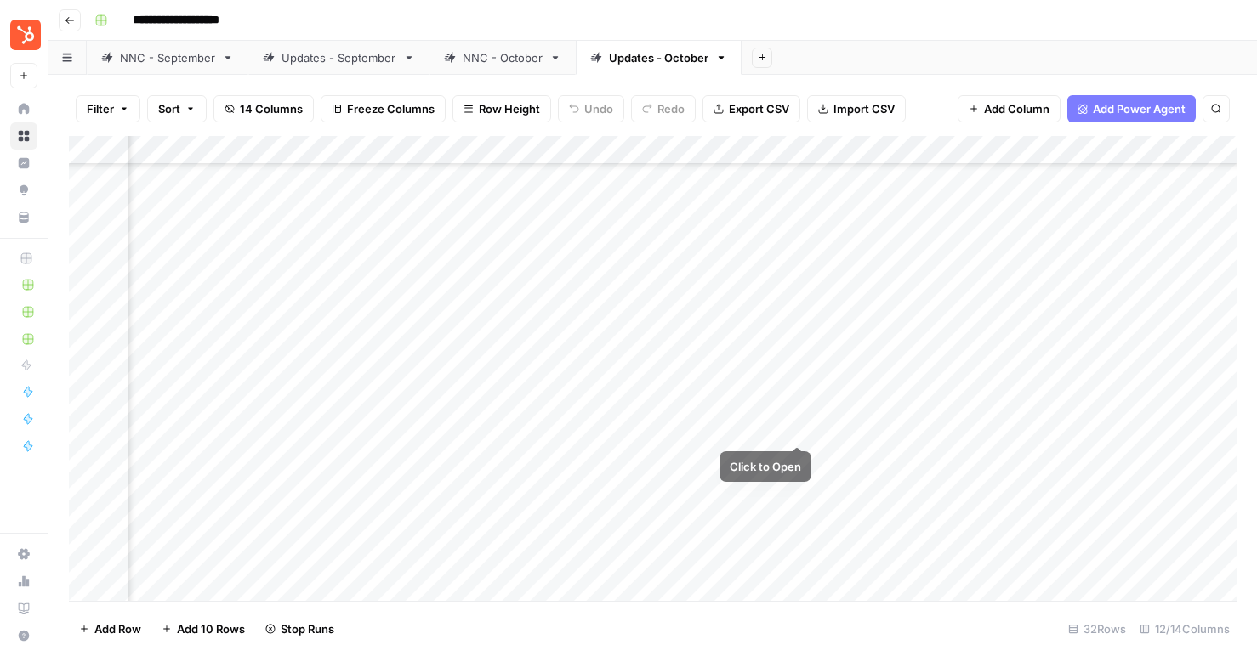
click at [796, 422] on div "Add Column" at bounding box center [652, 368] width 1167 height 465
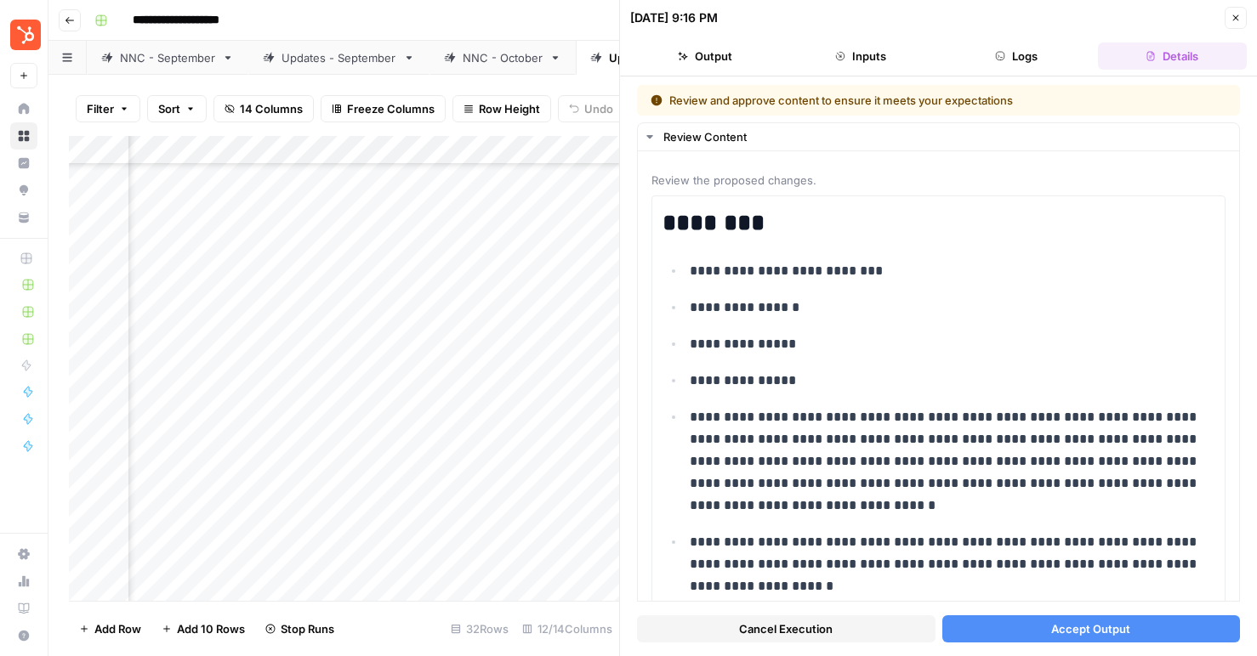
click at [1084, 596] on span "Accept Output" at bounding box center [1090, 629] width 79 height 17
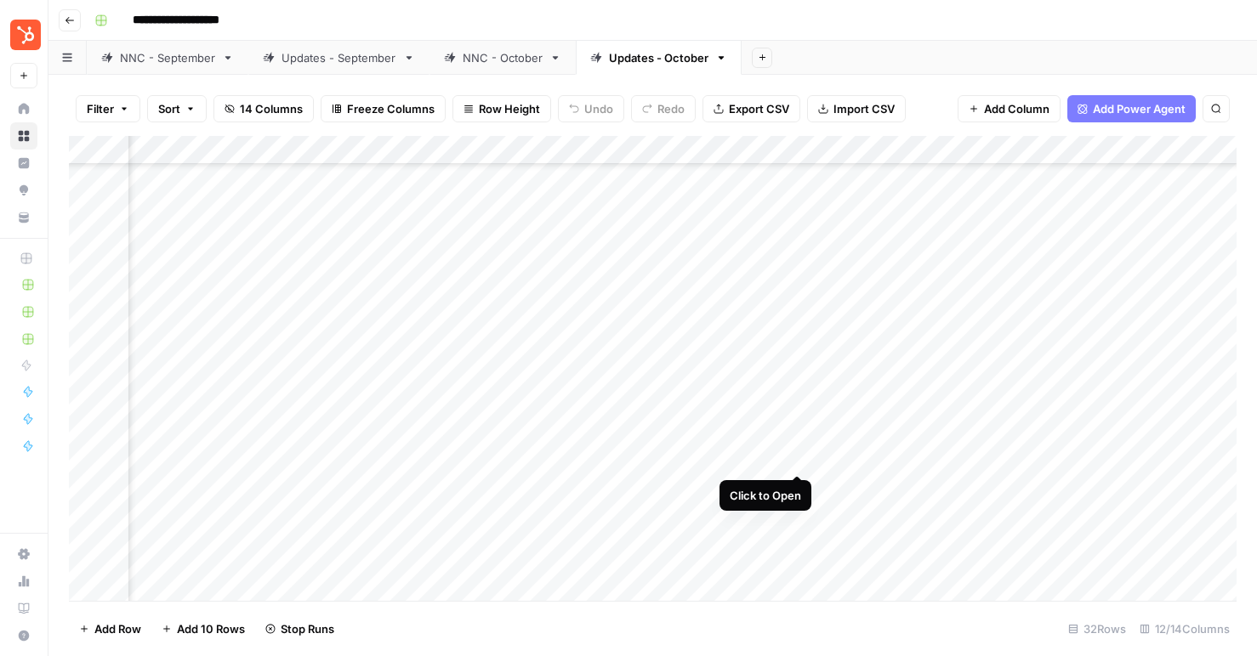
click at [798, 456] on div "Add Column" at bounding box center [652, 368] width 1167 height 465
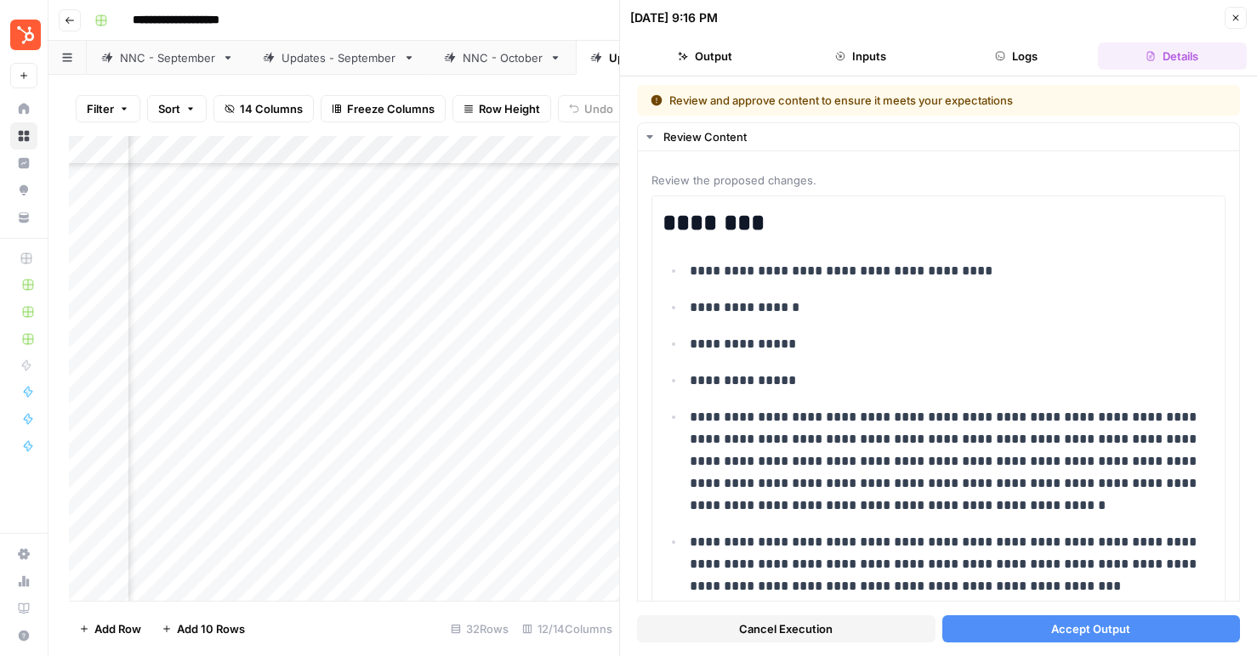
click at [1051, 596] on button "Accept Output" at bounding box center [1091, 629] width 298 height 27
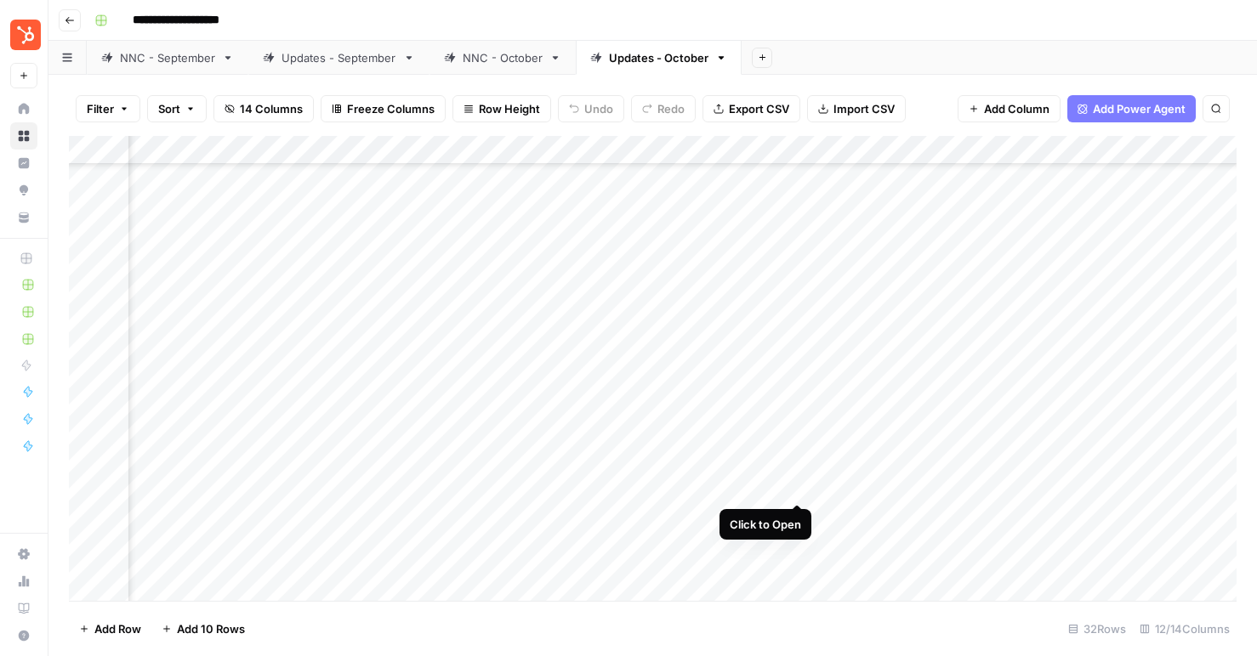
click at [798, 486] on div "Add Column" at bounding box center [652, 368] width 1167 height 465
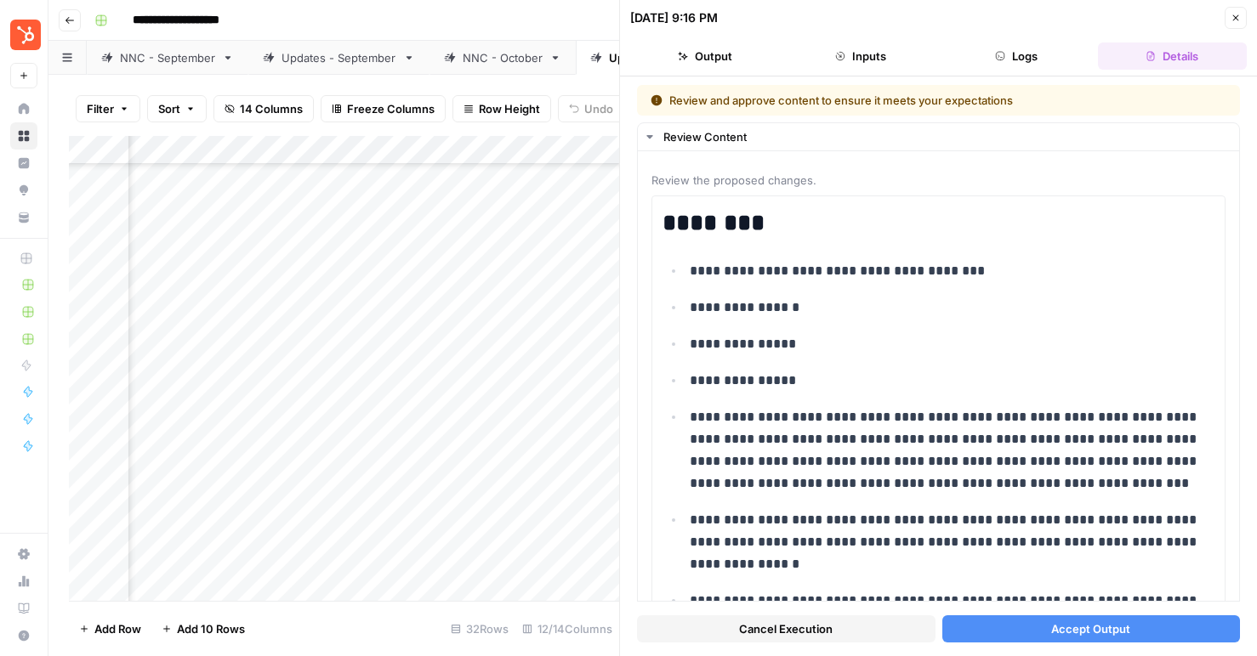
click at [1087, 596] on button "Accept Output" at bounding box center [1091, 629] width 298 height 27
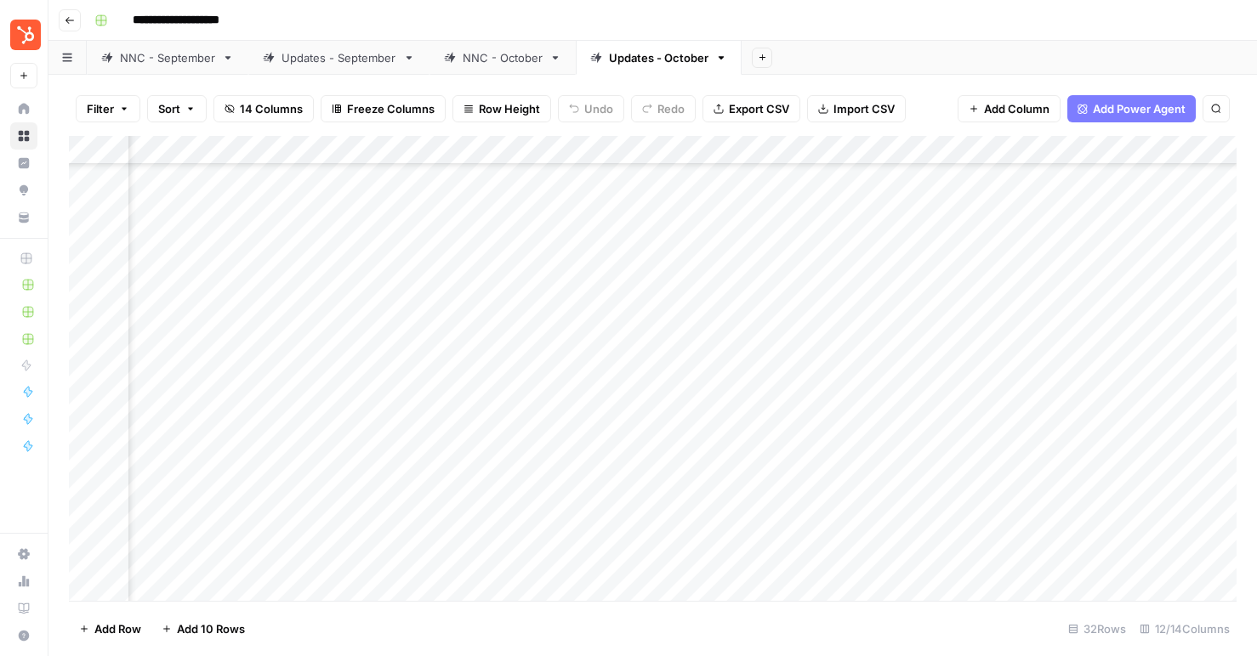
scroll to position [436, 162]
click at [532, 58] on div "NNC - October" at bounding box center [503, 57] width 80 height 17
click at [645, 47] on link "Updates - October" at bounding box center [659, 58] width 166 height 34
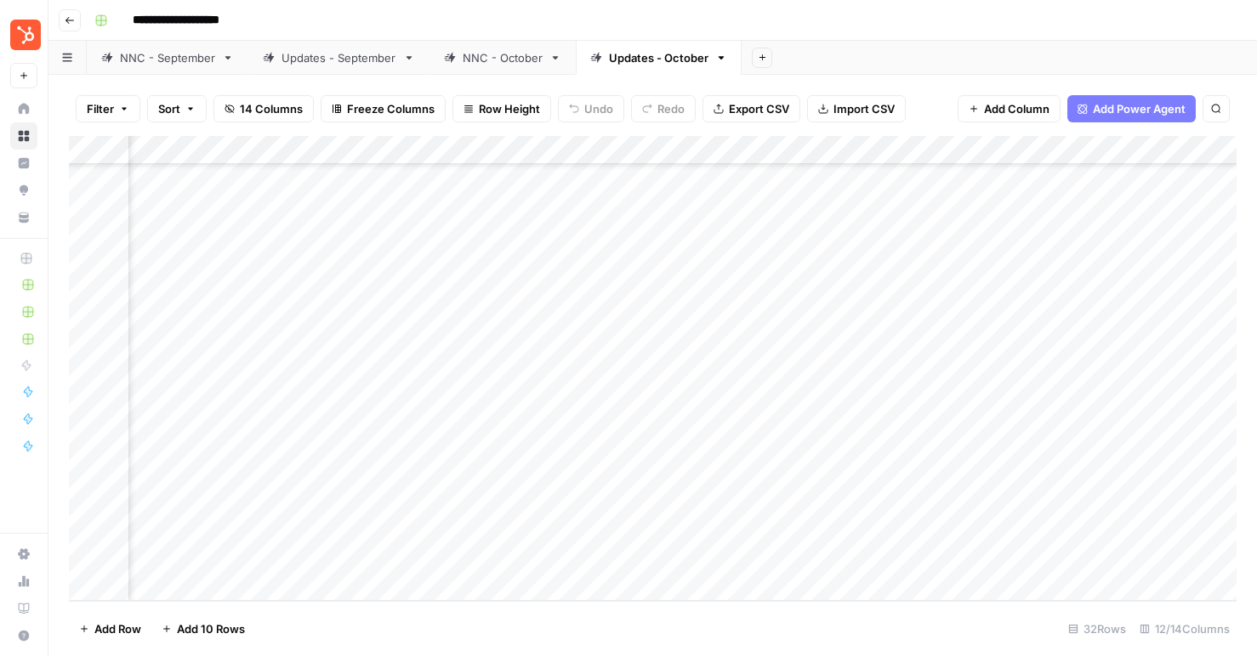
click at [752, 442] on div "Add Column" at bounding box center [652, 368] width 1167 height 465
click at [761, 476] on div "Add Column" at bounding box center [652, 368] width 1167 height 465
click at [776, 502] on div "Add Column" at bounding box center [652, 368] width 1167 height 465
click at [784, 538] on div "Add Column" at bounding box center [652, 368] width 1167 height 465
click at [786, 565] on div "Add Column" at bounding box center [652, 368] width 1167 height 465
